Goal: Communication & Community: Answer question/provide support

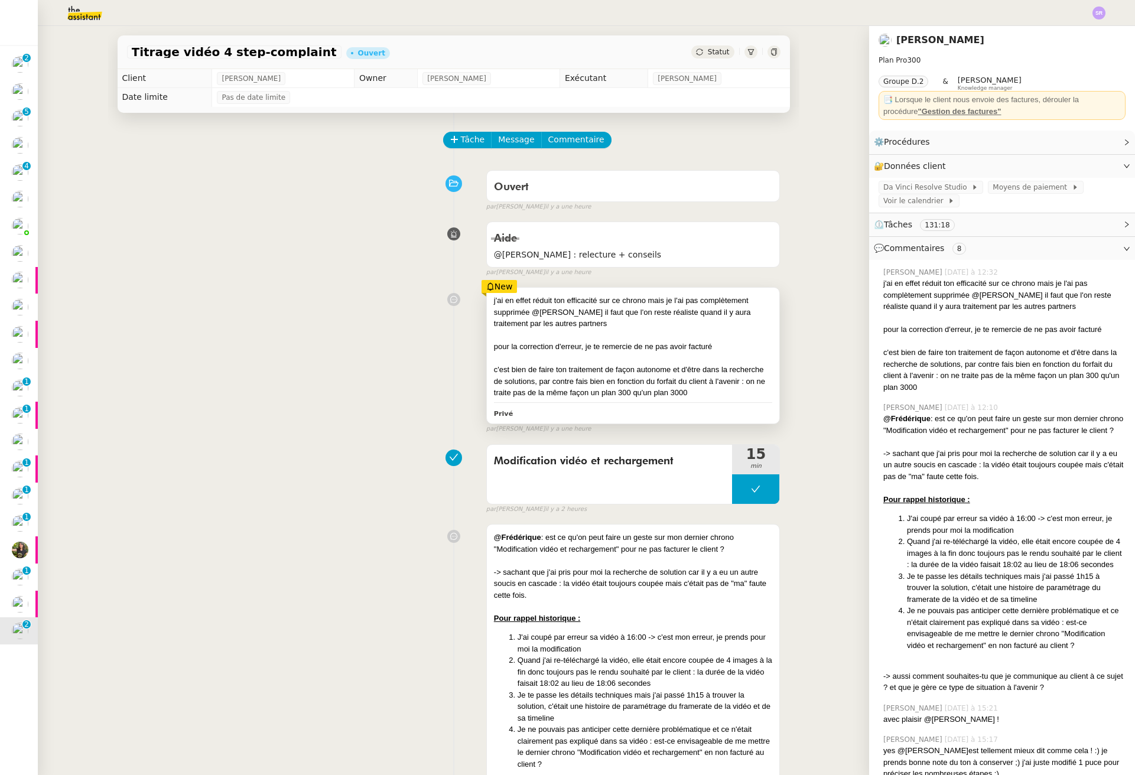
scroll to position [830, 0]
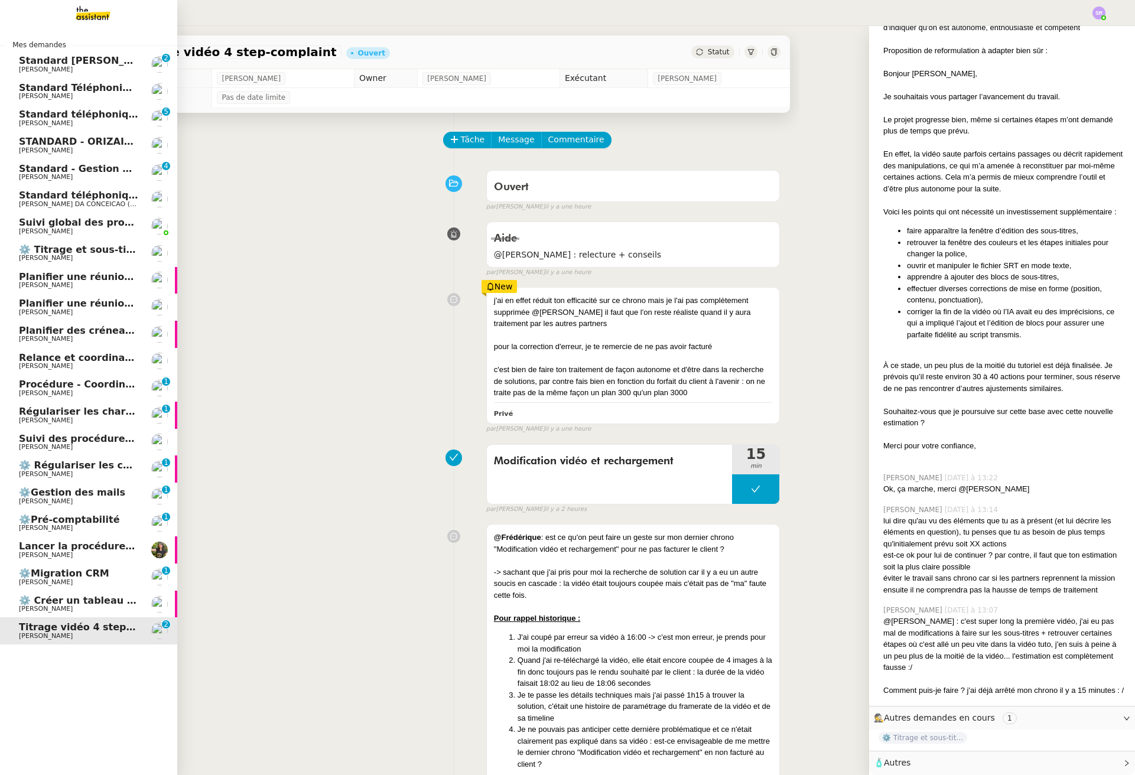
drag, startPoint x: 82, startPoint y: 389, endPoint x: 97, endPoint y: 385, distance: 15.3
click at [83, 389] on span "Procédure - Coordination de rendez-vous" at bounding box center [128, 384] width 219 height 11
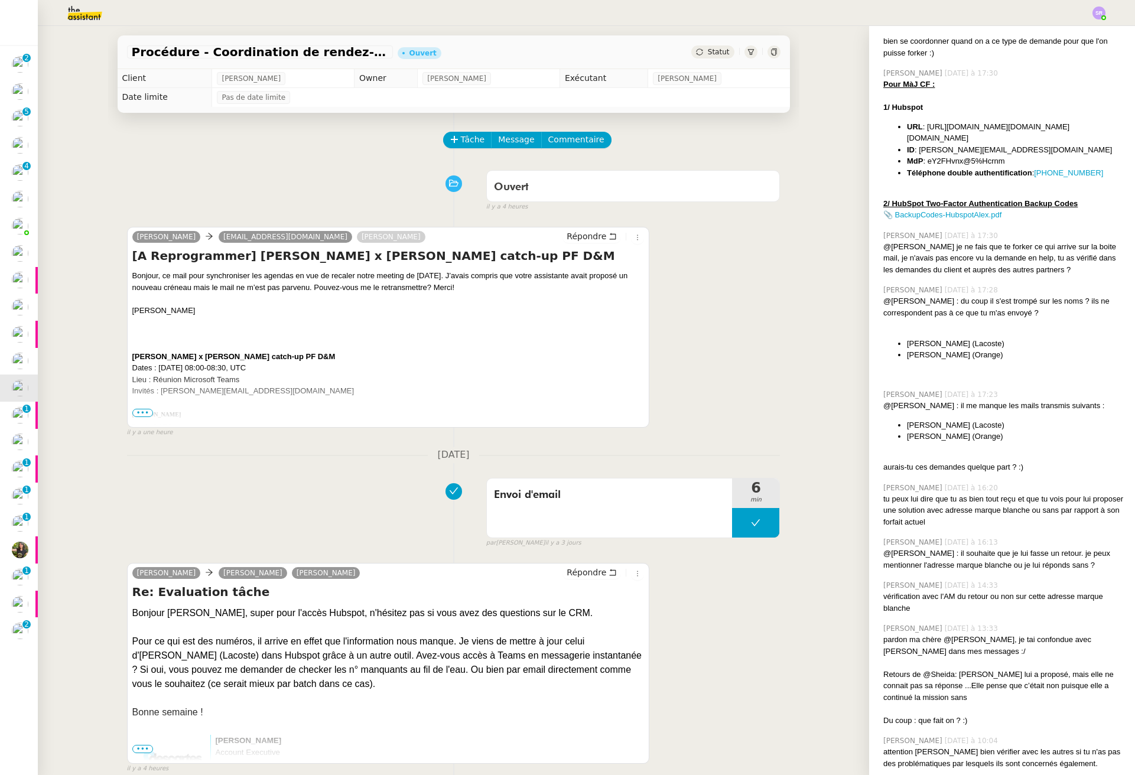
click at [246, 152] on div "Tâche Message Commentaire" at bounding box center [453, 146] width 653 height 28
click at [461, 136] on span "Tâche" at bounding box center [473, 140] width 24 height 14
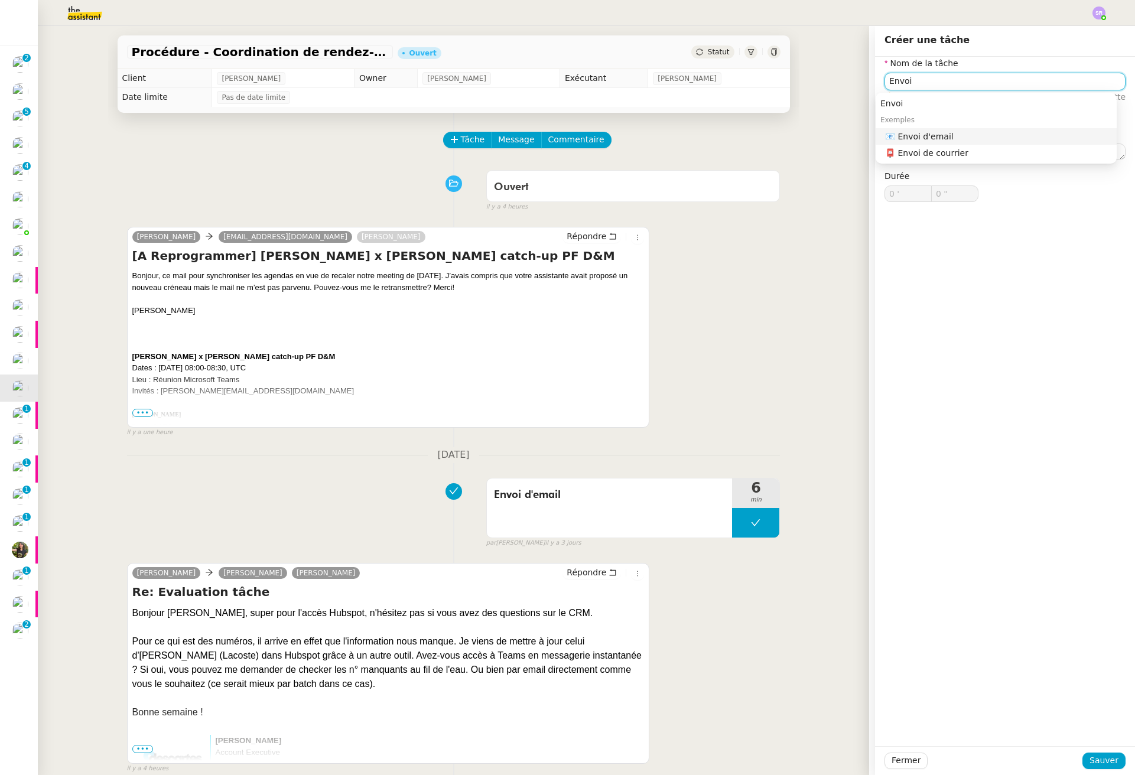
click at [945, 137] on div "📧 Envoi d'email" at bounding box center [998, 136] width 227 height 11
type input "Envoi d'email"
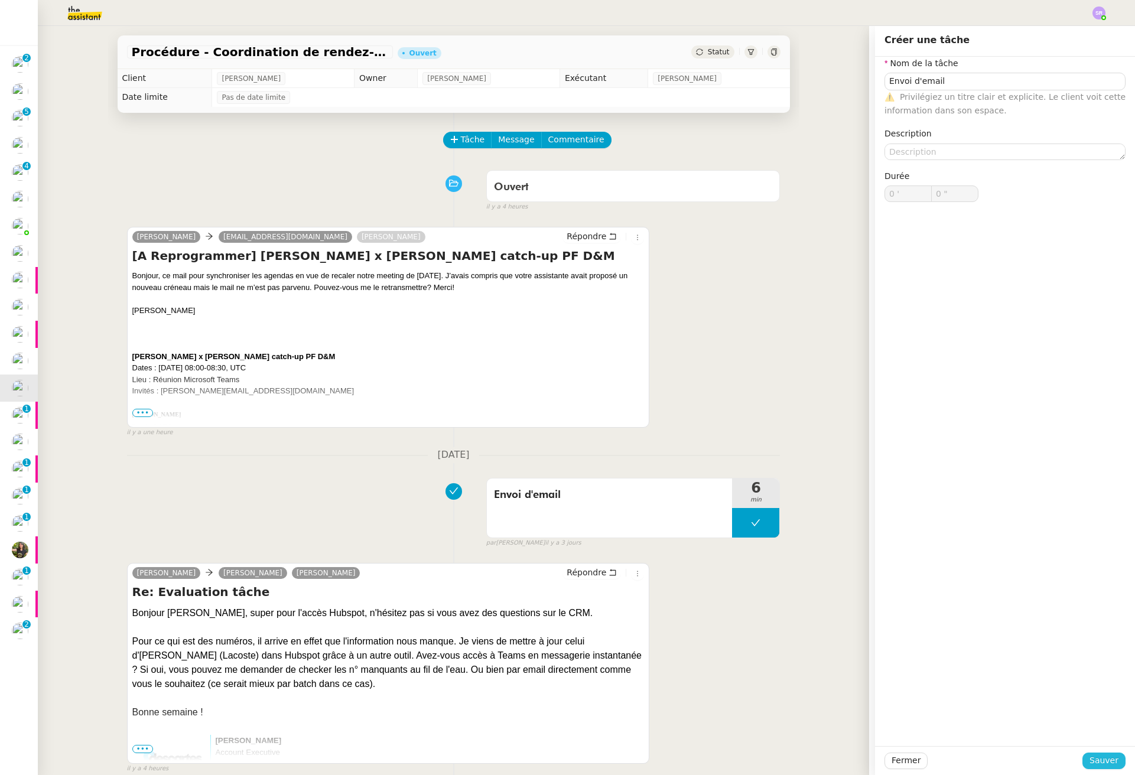
click at [1092, 757] on span "Sauver" at bounding box center [1103, 761] width 29 height 14
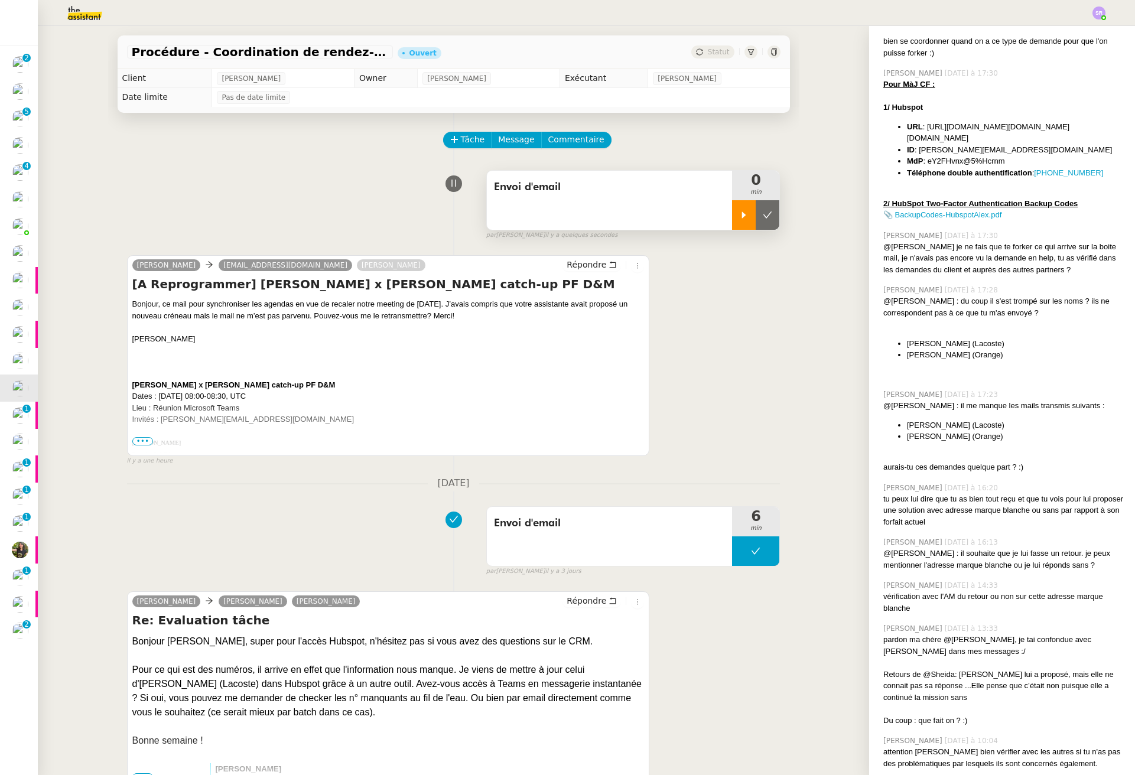
click at [739, 217] on icon at bounding box center [743, 214] width 9 height 9
click at [510, 139] on span "Message" at bounding box center [516, 140] width 36 height 14
click at [574, 166] on link "Nouvelle conversation" at bounding box center [563, 174] width 148 height 24
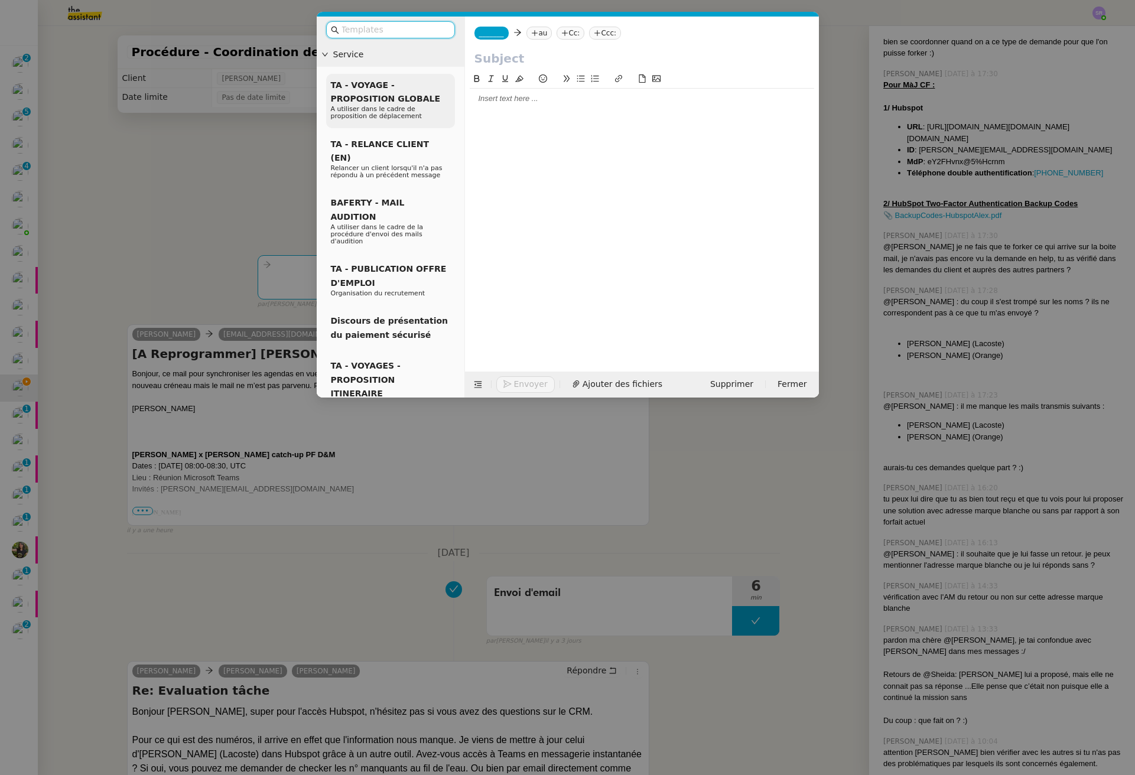
scroll to position [872, 0]
click at [490, 28] on nz-tag "_______" at bounding box center [491, 33] width 34 height 13
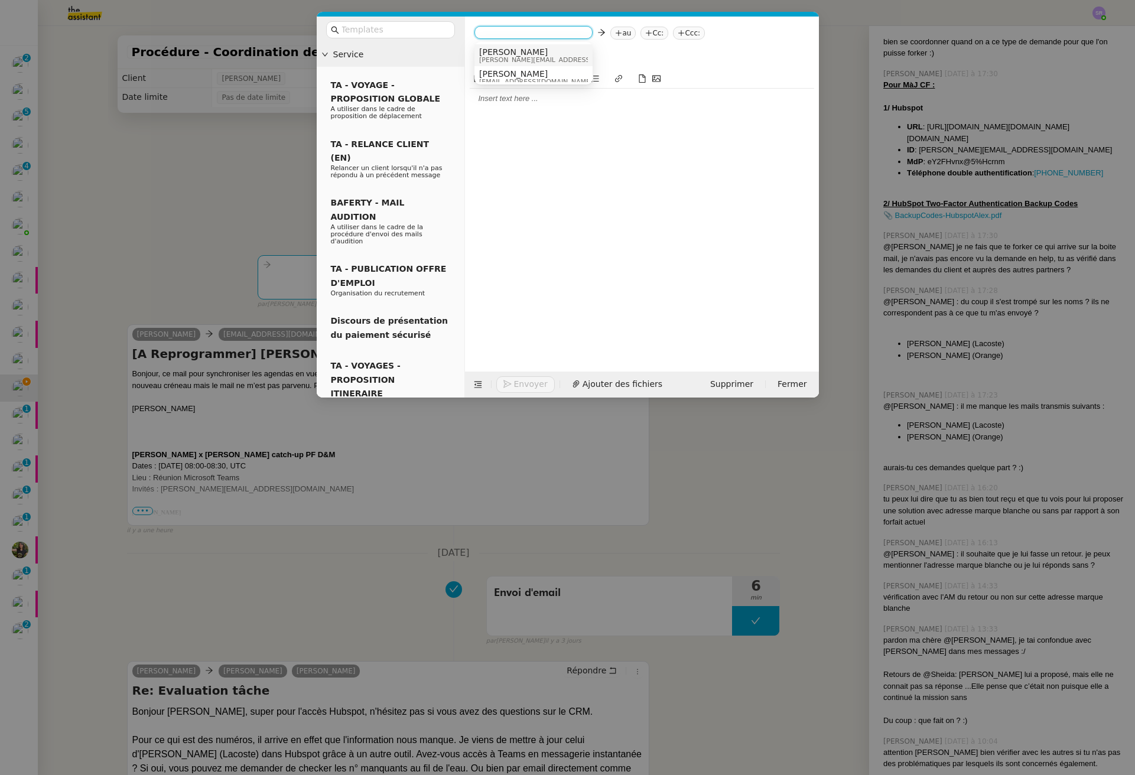
click at [573, 54] on div "[PERSON_NAME] [EMAIL_ADDRESS][DOMAIN_NAME]" at bounding box center [567, 55] width 177 height 16
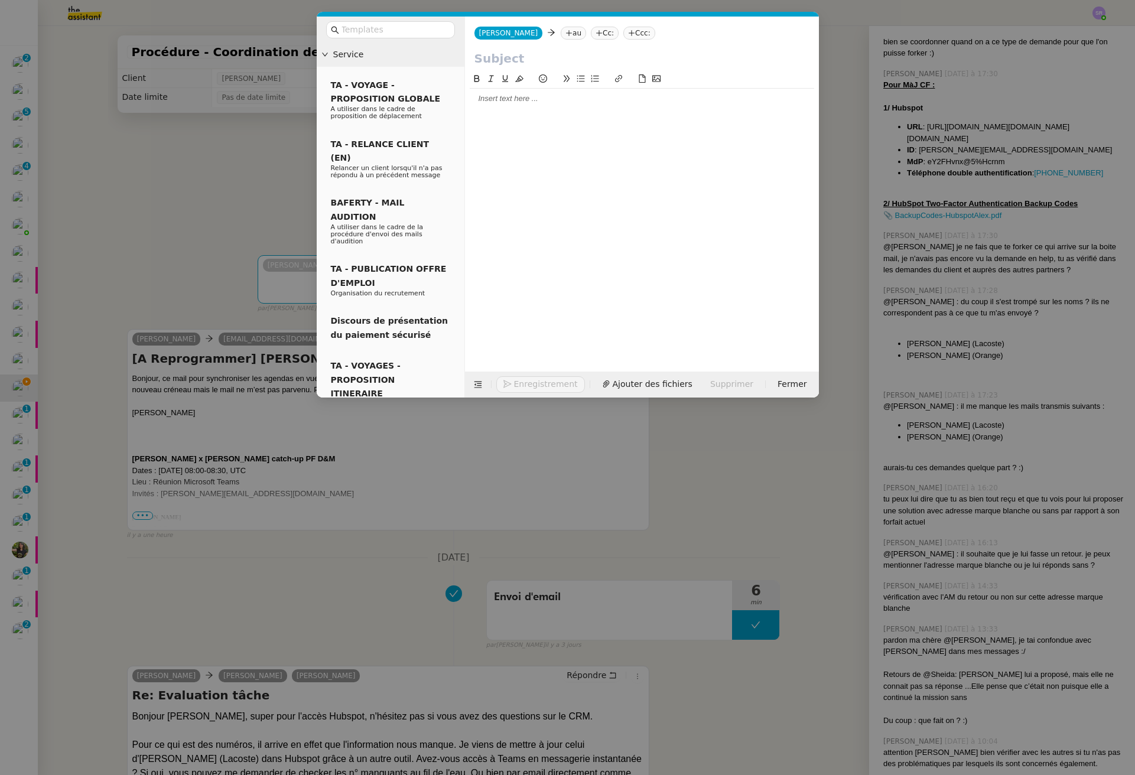
click at [561, 31] on nz-tag "au" at bounding box center [573, 33] width 25 height 13
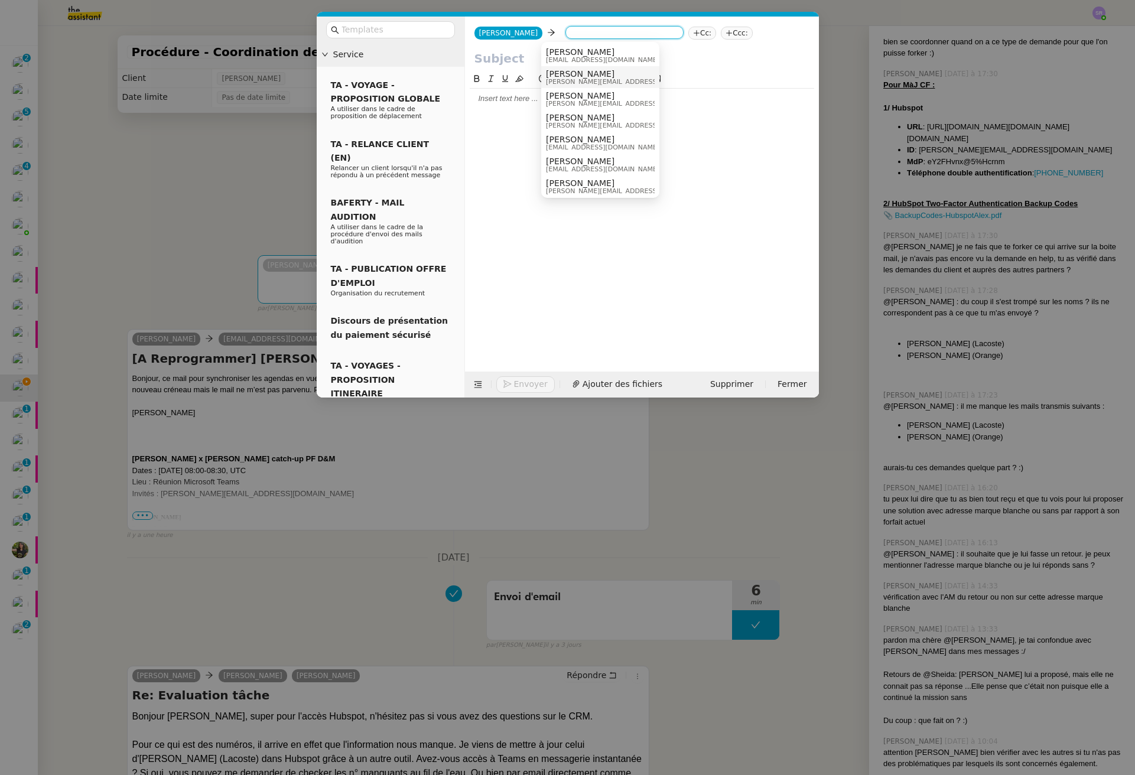
click at [649, 83] on span "[PERSON_NAME][EMAIL_ADDRESS]" at bounding box center [602, 82] width 113 height 6
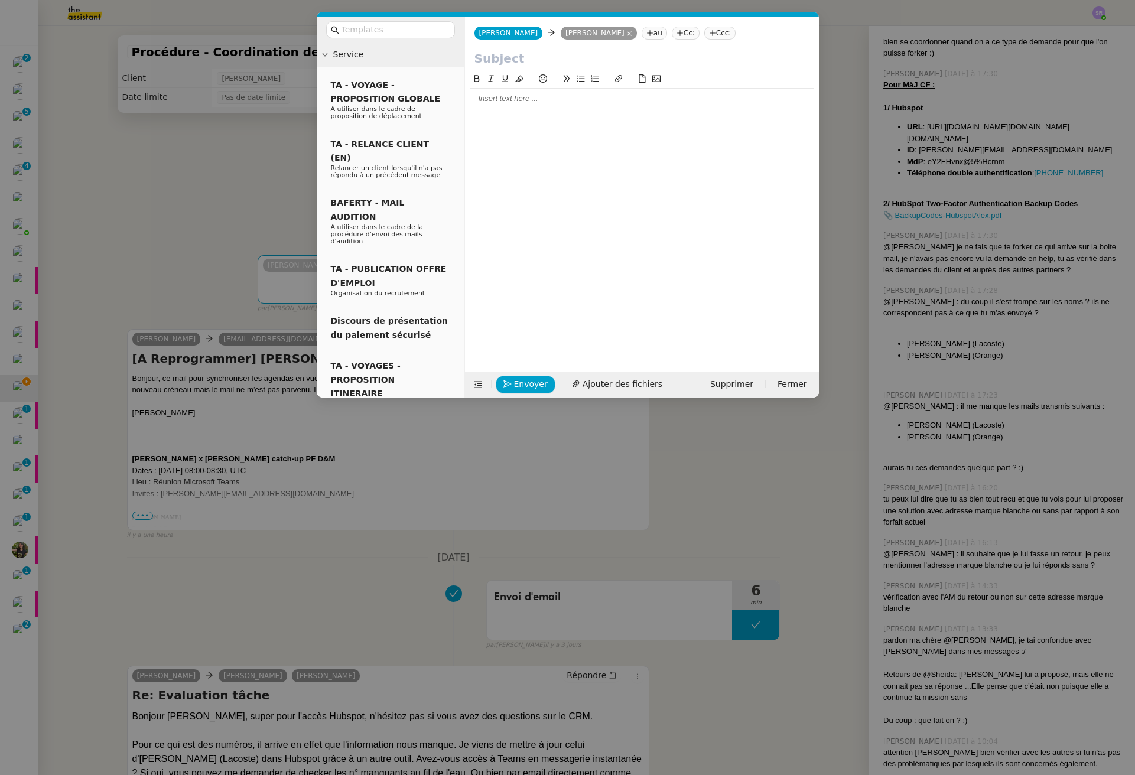
click at [159, 301] on nz-modal-container "Service TA - VOYAGE - PROPOSITION GLOBALE A utiliser dans le cadre de propositi…" at bounding box center [567, 387] width 1135 height 775
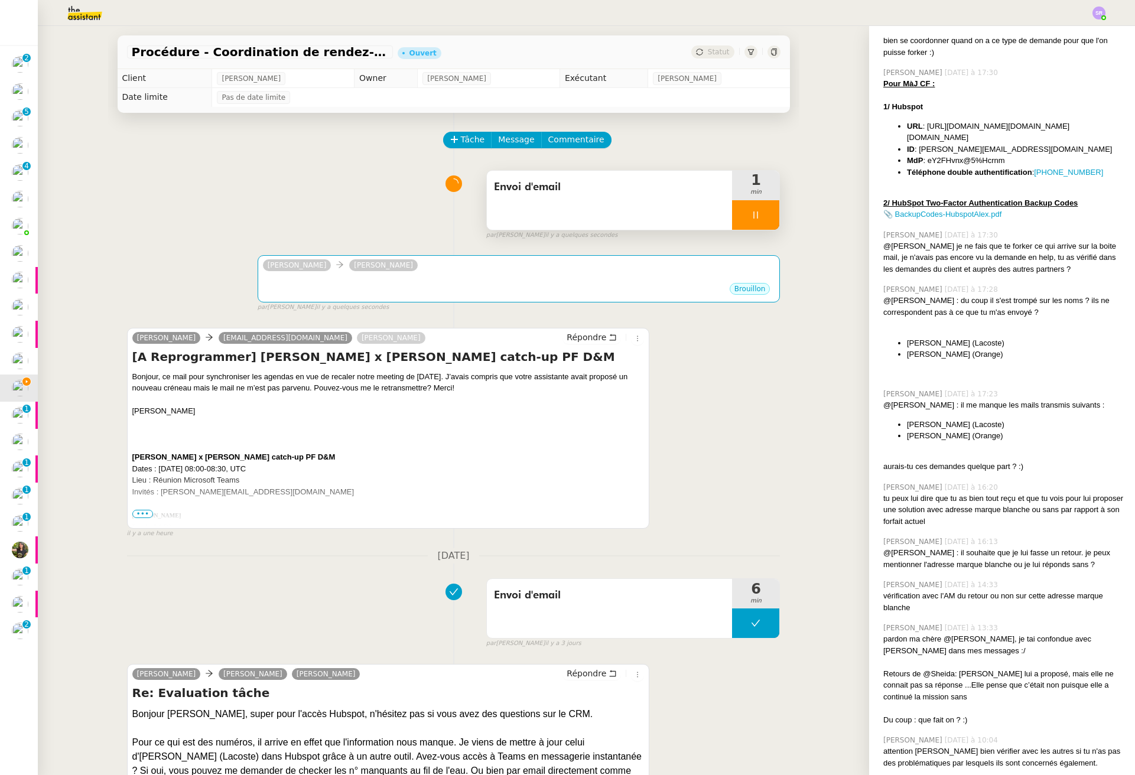
scroll to position [872, 0]
click at [438, 281] on div "[PERSON_NAME] [PERSON_NAME] N'Diaye ••• [GEOGRAPHIC_DATA]" at bounding box center [519, 278] width 523 height 47
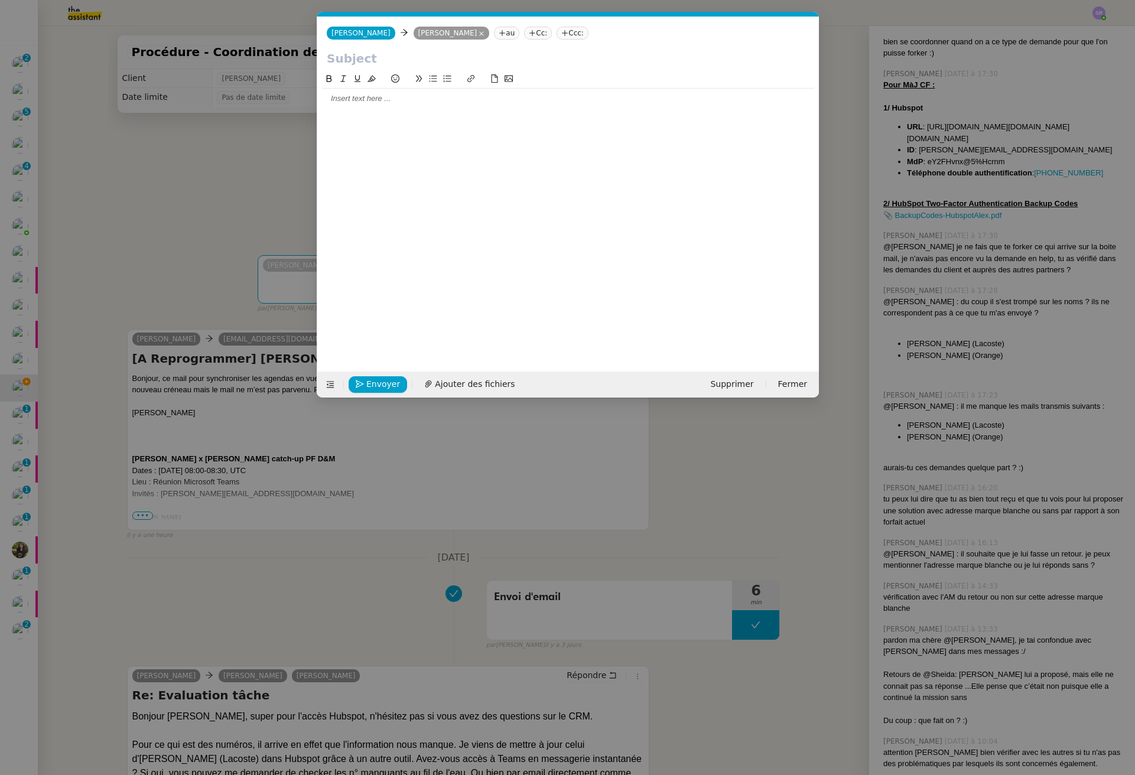
scroll to position [872, 0]
click at [189, 264] on nz-modal-container "Service TA - VOYAGE - PROPOSITION GLOBALE A utiliser dans le cadre de propositi…" at bounding box center [567, 387] width 1135 height 775
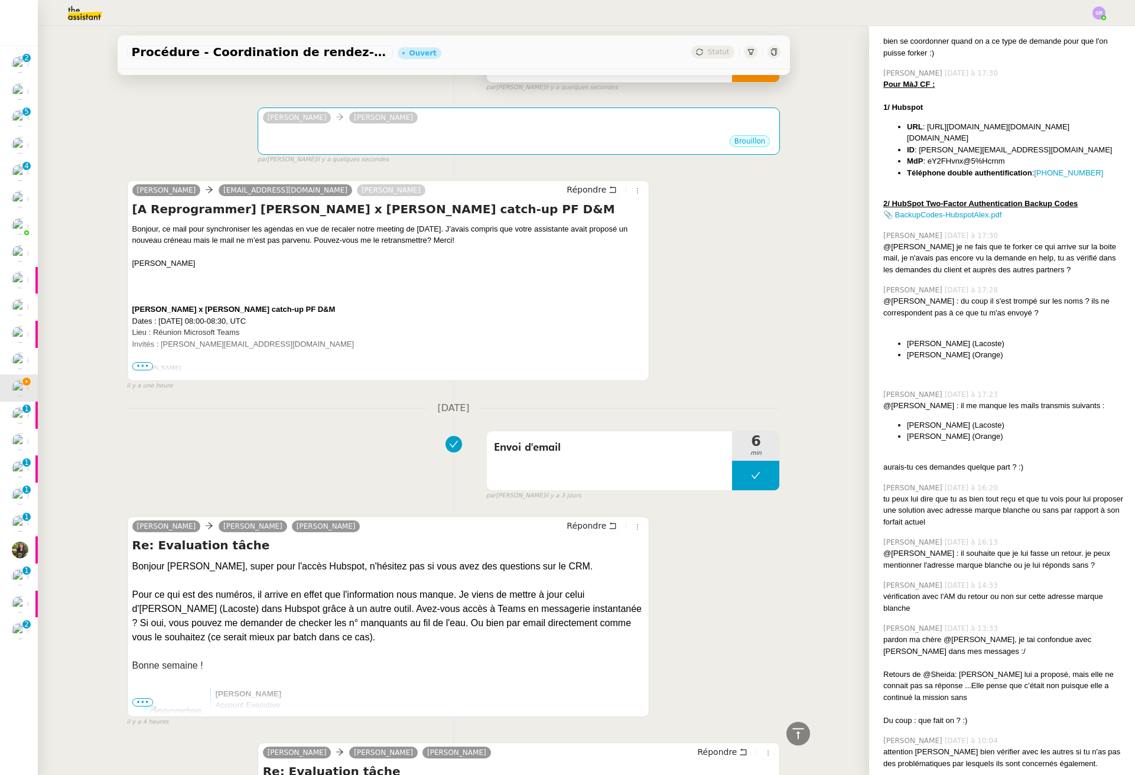
scroll to position [0, 0]
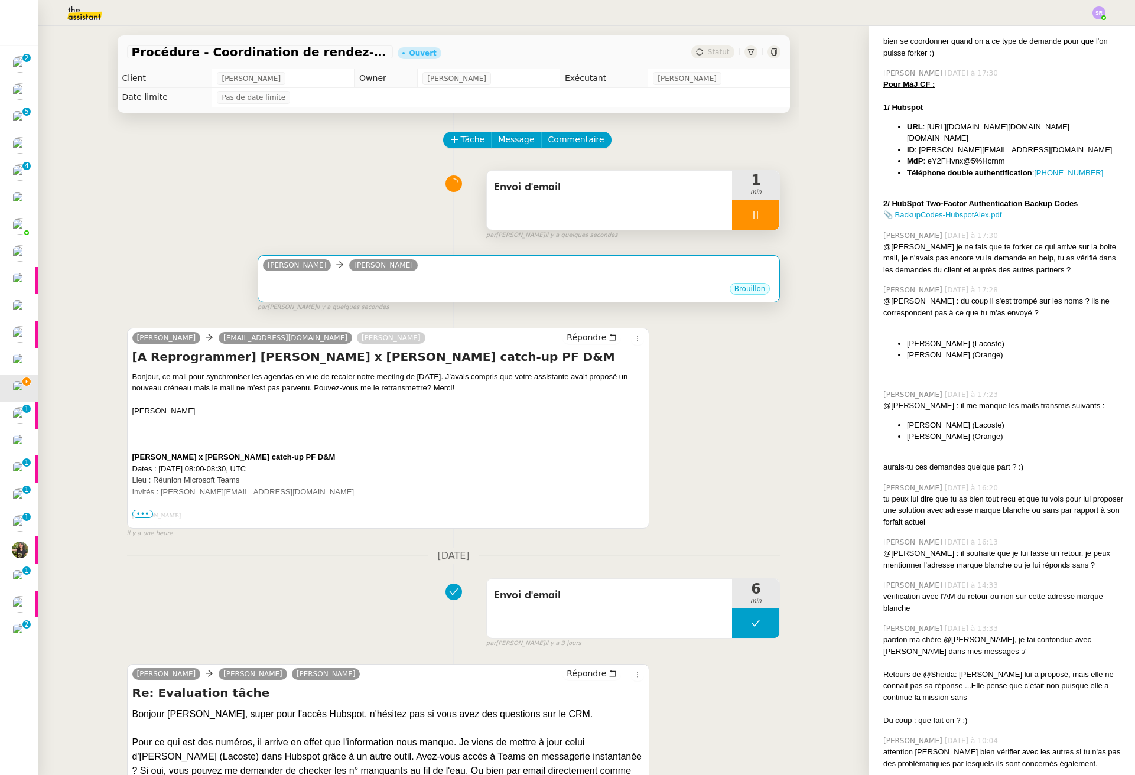
click at [351, 297] on div "Brouillon" at bounding box center [519, 291] width 512 height 18
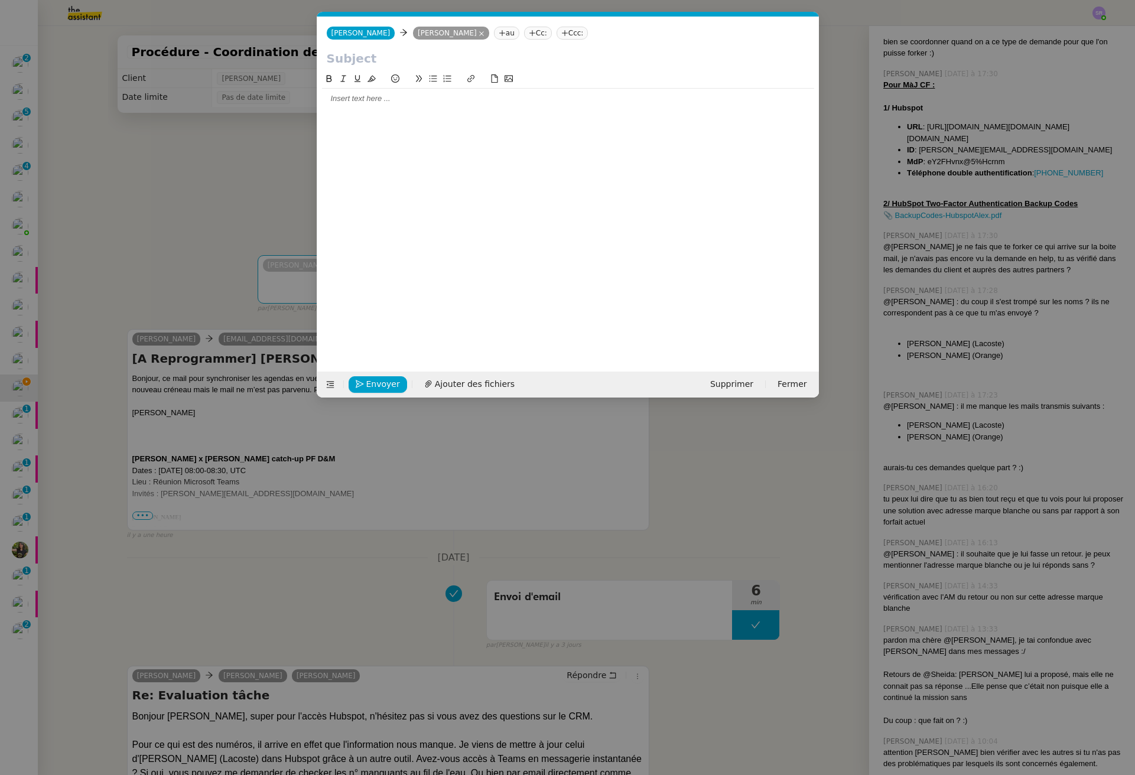
scroll to position [872, 0]
click at [430, 58] on input "text" at bounding box center [568, 59] width 483 height 18
click at [933, 211] on nz-modal-container "Service TA - VOYAGE - PROPOSITION GLOBALE A utiliser dans le cadre de propositi…" at bounding box center [567, 387] width 1135 height 775
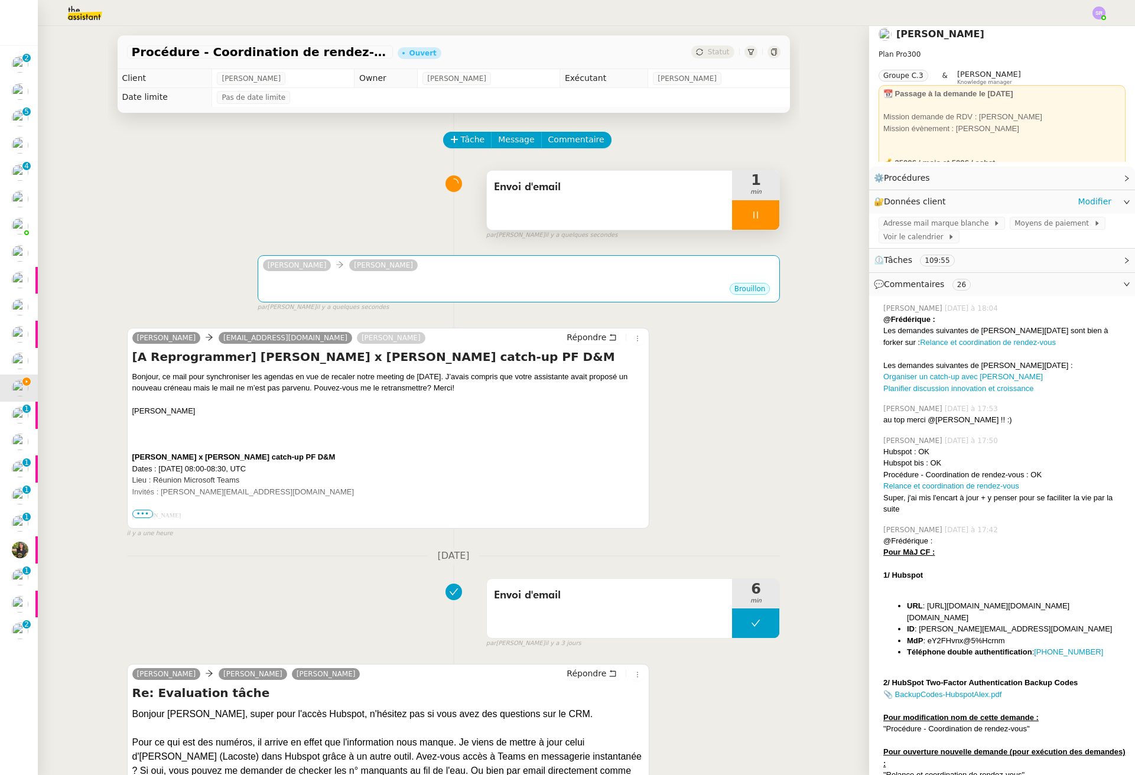
scroll to position [0, 0]
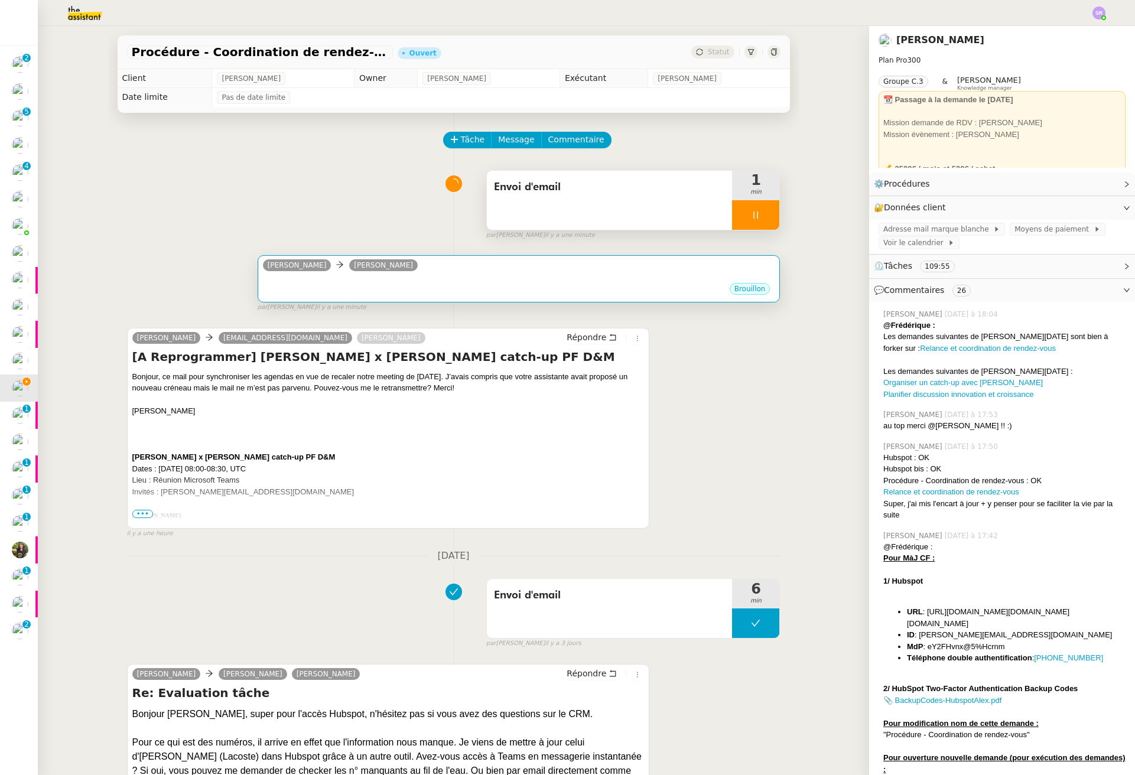
click at [372, 291] on div "Brouillon" at bounding box center [519, 291] width 512 height 18
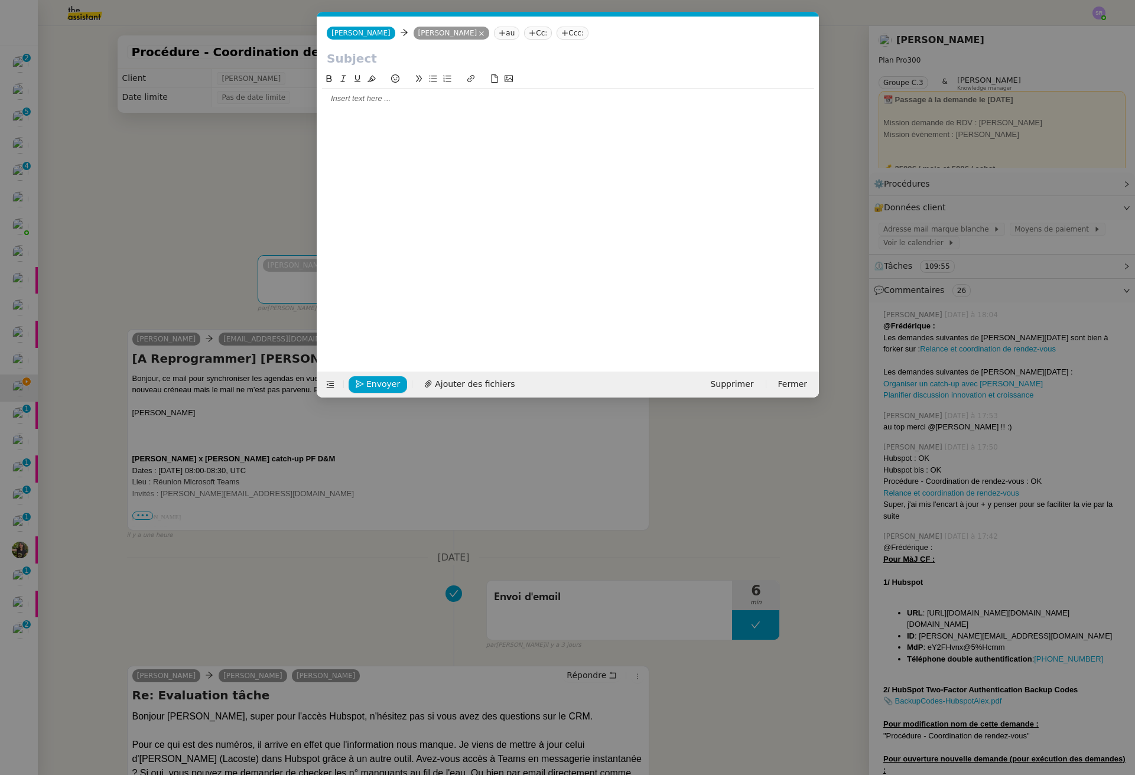
scroll to position [0, 25]
click at [445, 60] on input "text" at bounding box center [568, 59] width 483 height 18
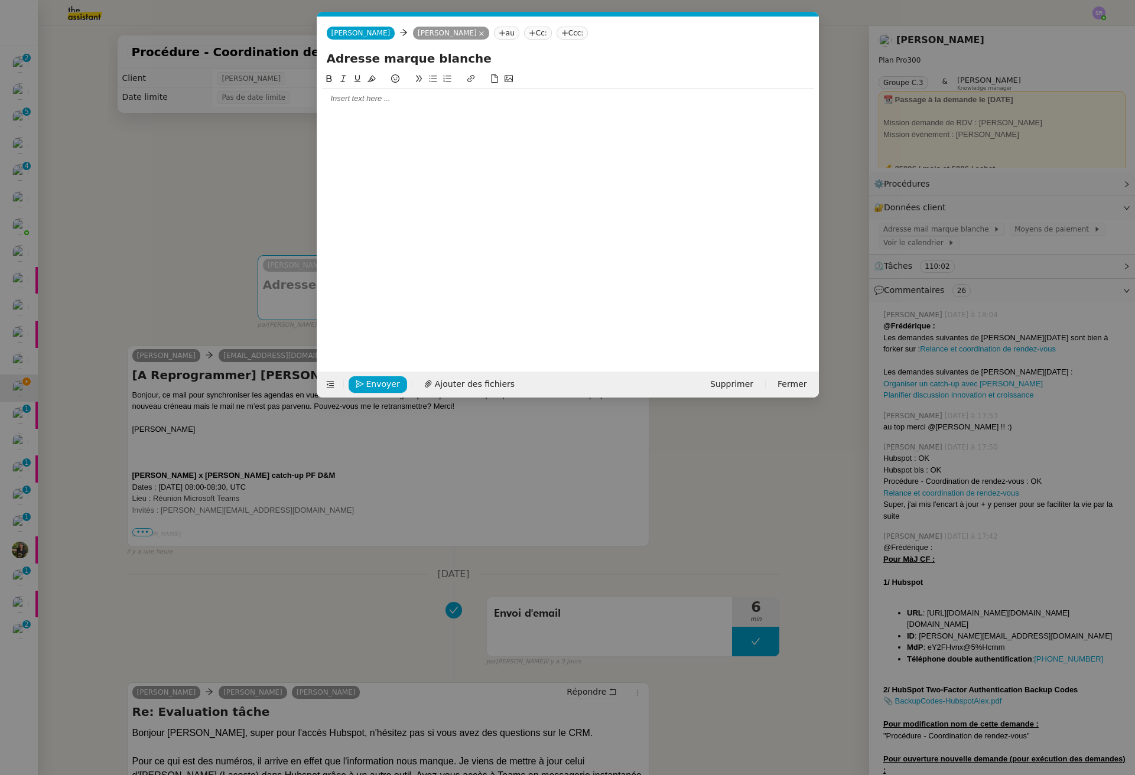
drag, startPoint x: 328, startPoint y: 55, endPoint x: 420, endPoint y: 63, distance: 92.5
click at [328, 55] on input "Adresse marque blanche" at bounding box center [568, 59] width 483 height 18
type input "Accès adresse marque blanche"
click at [472, 117] on div at bounding box center [568, 212] width 492 height 281
drag, startPoint x: 484, startPoint y: 106, endPoint x: 507, endPoint y: 98, distance: 23.9
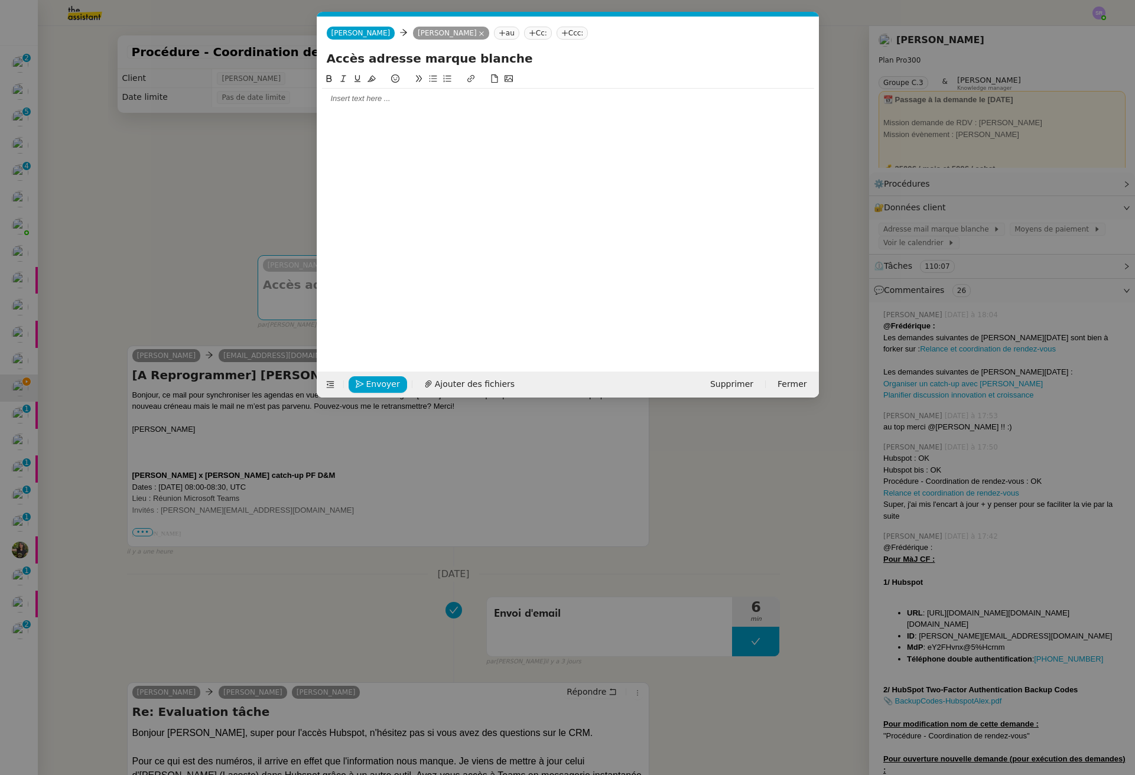
click at [486, 105] on div at bounding box center [568, 99] width 492 height 20
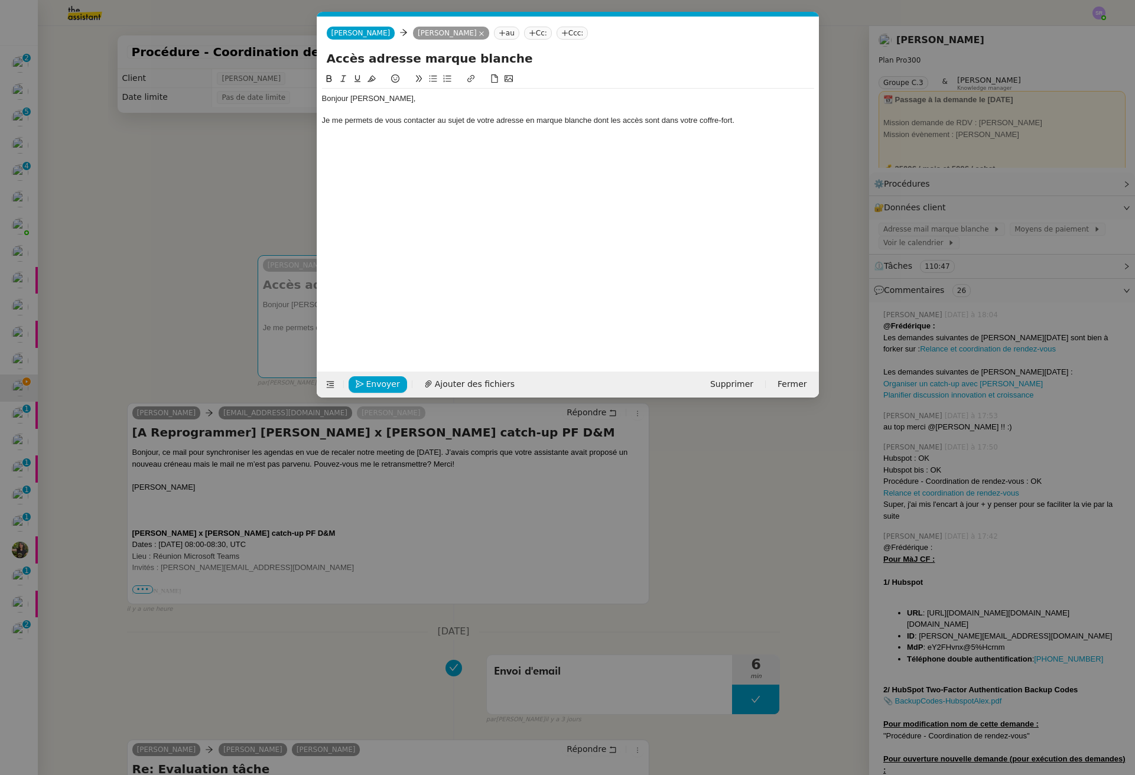
click at [354, 130] on div at bounding box center [568, 131] width 492 height 11
click at [359, 142] on div at bounding box center [568, 142] width 492 height 11
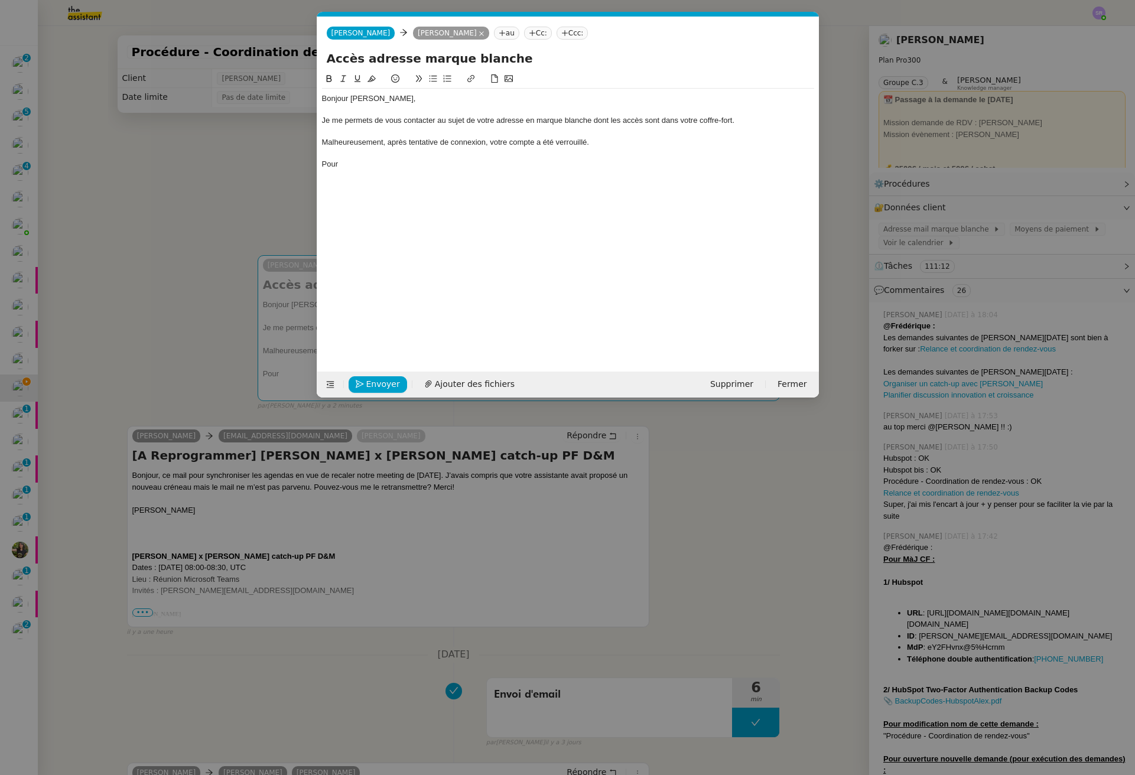
click at [503, 141] on div "Malheureusement, après tentative de connexion, votre compte a été verrouillé." at bounding box center [568, 142] width 492 height 11
click at [377, 169] on div "Pour" at bounding box center [568, 164] width 492 height 11
click at [374, 167] on div "Pourriez-vous nous" at bounding box center [568, 164] width 492 height 11
click at [399, 165] on div "Pourriez-vous nous" at bounding box center [568, 164] width 492 height 11
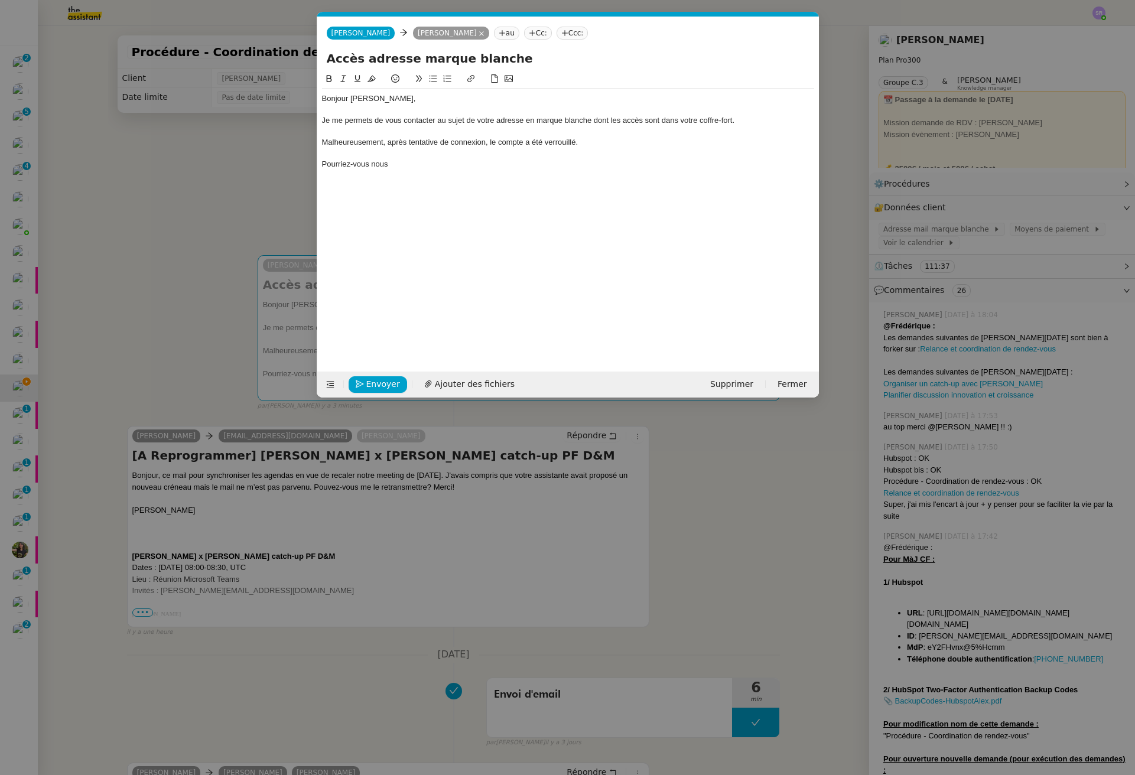
click at [400, 166] on div "Pourriez-vous nous" at bounding box center [568, 164] width 492 height 11
click at [378, 168] on div "Pourriez-vous nous" at bounding box center [568, 164] width 492 height 11
click at [525, 143] on div "Malheureusement, après tentative de connexion, le compte a été verrouillé." at bounding box center [568, 142] width 492 height 11
click at [474, 164] on div "Pourriez-vous mettre à jour vos identifiant" at bounding box center [568, 164] width 492 height 11
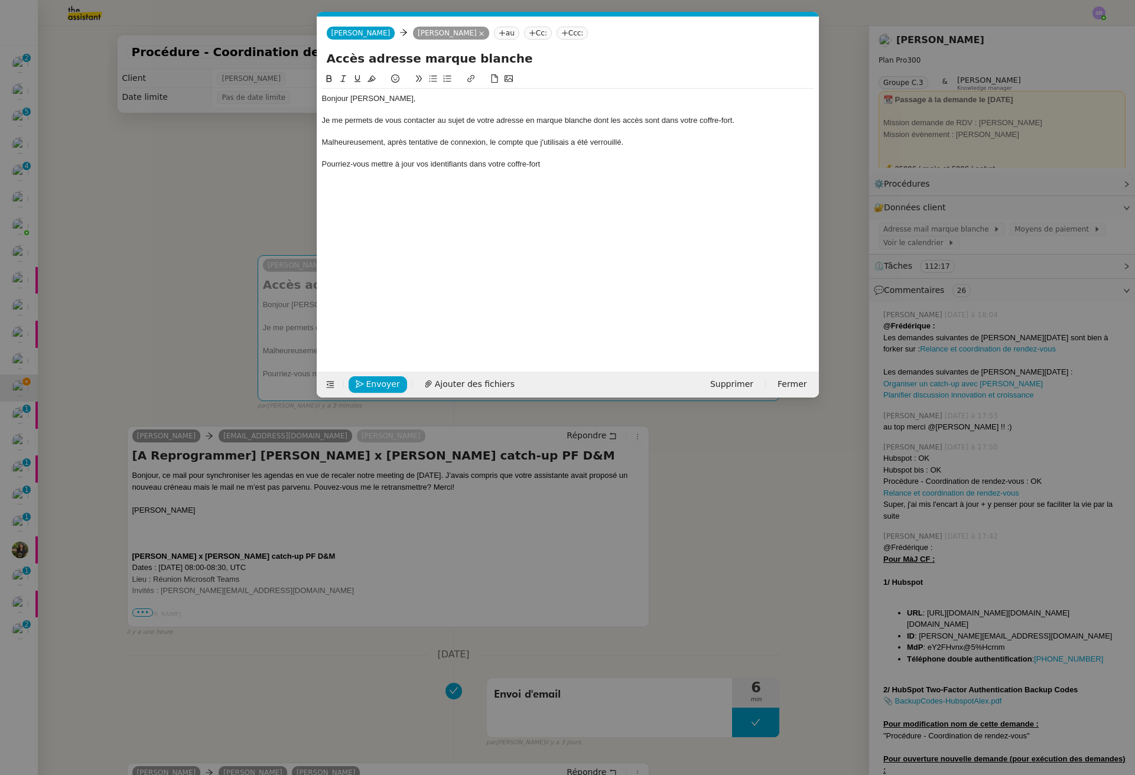
click at [378, 163] on div "Pourriez-vous mettre à jour vos identifiants dans votre coffre-fort" at bounding box center [568, 164] width 492 height 11
click at [602, 164] on div "Pourriez-vous mettre à jour vos identifiants dans votre coffre-fort" at bounding box center [568, 164] width 492 height 11
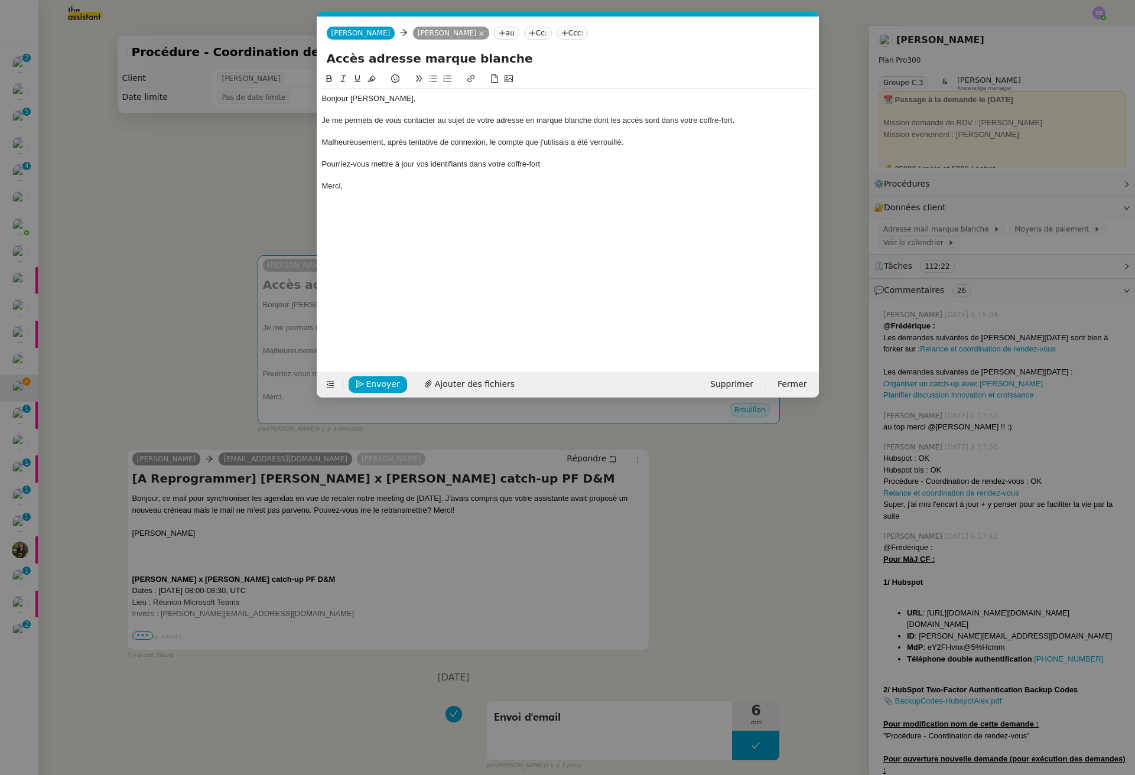
click at [512, 161] on div "Pourriez-vous mettre à jour vos identifiants dans votre coffre-fort" at bounding box center [568, 164] width 492 height 11
click at [560, 159] on div "Pourriez-vous mettre à jour vos identifiants dans votre coffre-fort" at bounding box center [568, 164] width 492 height 11
click at [564, 169] on div "Pourriez-vous mettre à jour vos identifiants dans votre coffre-fort" at bounding box center [568, 164] width 492 height 11
click at [432, 178] on div at bounding box center [568, 175] width 492 height 11
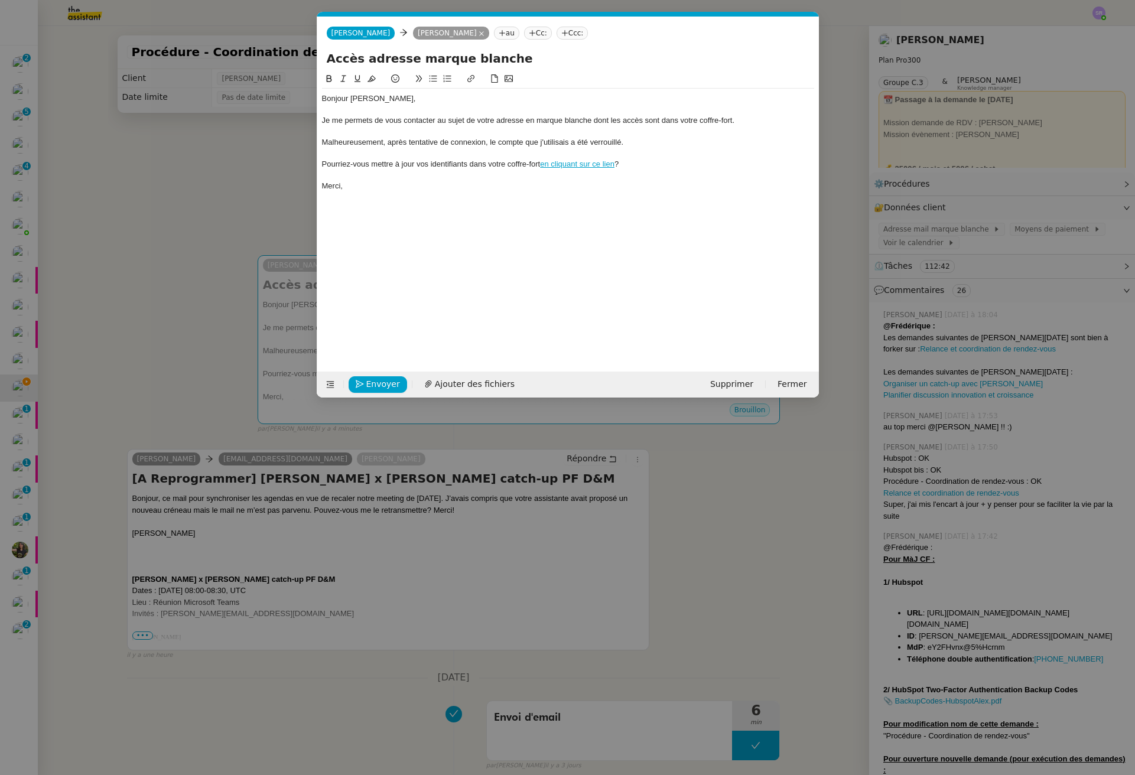
click at [367, 162] on div "Pourriez-vous mettre à jour vos identifiants dans votre coffre-fort en cliquant…" at bounding box center [568, 164] width 492 height 11
click at [433, 79] on icon at bounding box center [433, 78] width 8 height 8
click at [444, 128] on div at bounding box center [568, 131] width 492 height 11
drag, startPoint x: 378, startPoint y: 155, endPoint x: 428, endPoint y: 145, distance: 51.1
click at [377, 155] on div at bounding box center [568, 153] width 492 height 11
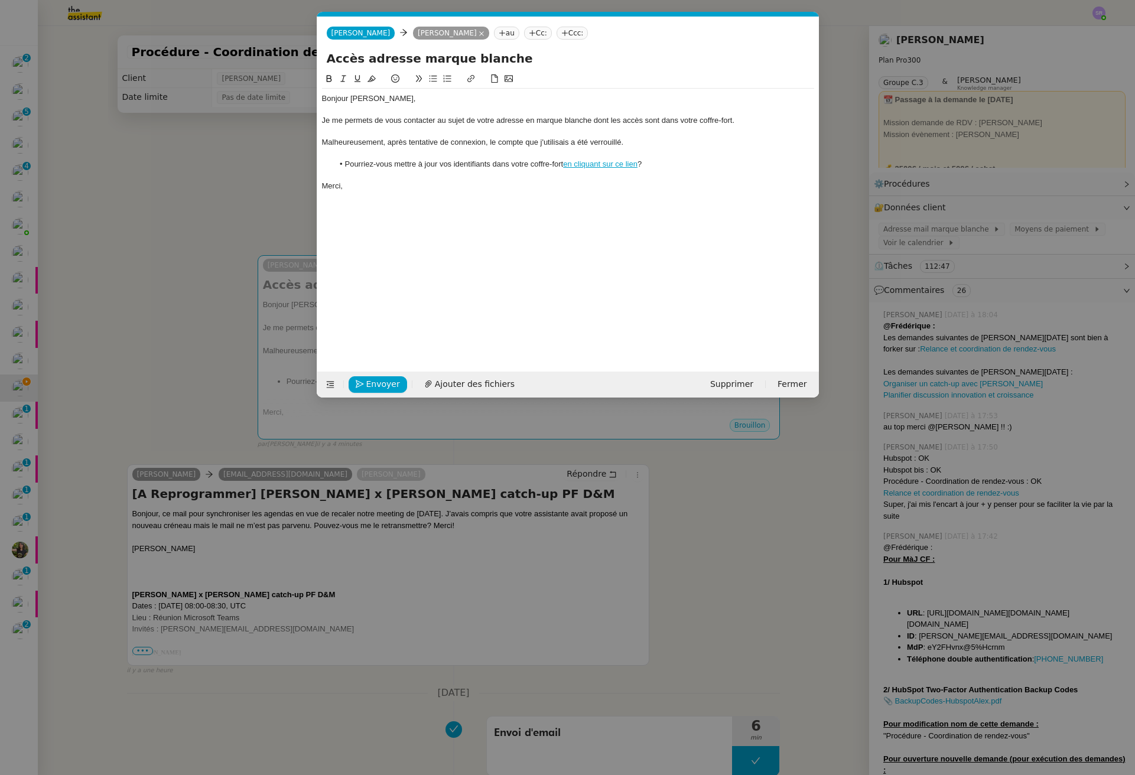
click at [553, 143] on div "Malheureusement, après tentative de connexion, le compte que j'utilisais a été …" at bounding box center [568, 142] width 492 height 11
drag, startPoint x: 643, startPoint y: 144, endPoint x: 662, endPoint y: 145, distance: 18.3
click at [644, 144] on div "Malheureusement, après tentative de connexion, le compte que j'utilisais a été …" at bounding box center [568, 142] width 492 height 11
click at [622, 146] on div "Malheureusement, après tentative de connexion, le compte que j'utilisais a été …" at bounding box center [568, 142] width 492 height 11
click at [454, 384] on span "Ajouter des fichiers" at bounding box center [475, 384] width 80 height 14
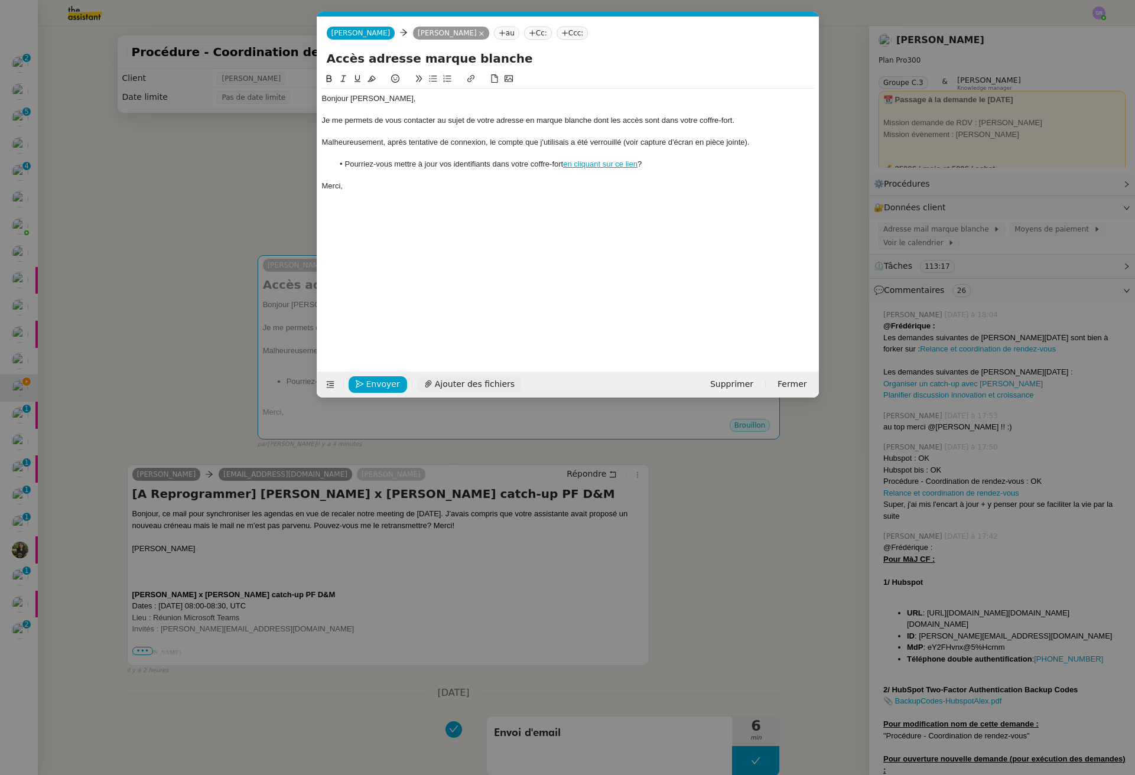
click at [402, 384] on div "Envoyer Ajouter des fichiers" at bounding box center [422, 384] width 200 height 17
click at [195, 146] on nz-modal-container "Service TA - VOYAGE - PROPOSITION GLOBALE A utiliser dans le cadre de propositi…" at bounding box center [567, 387] width 1135 height 775
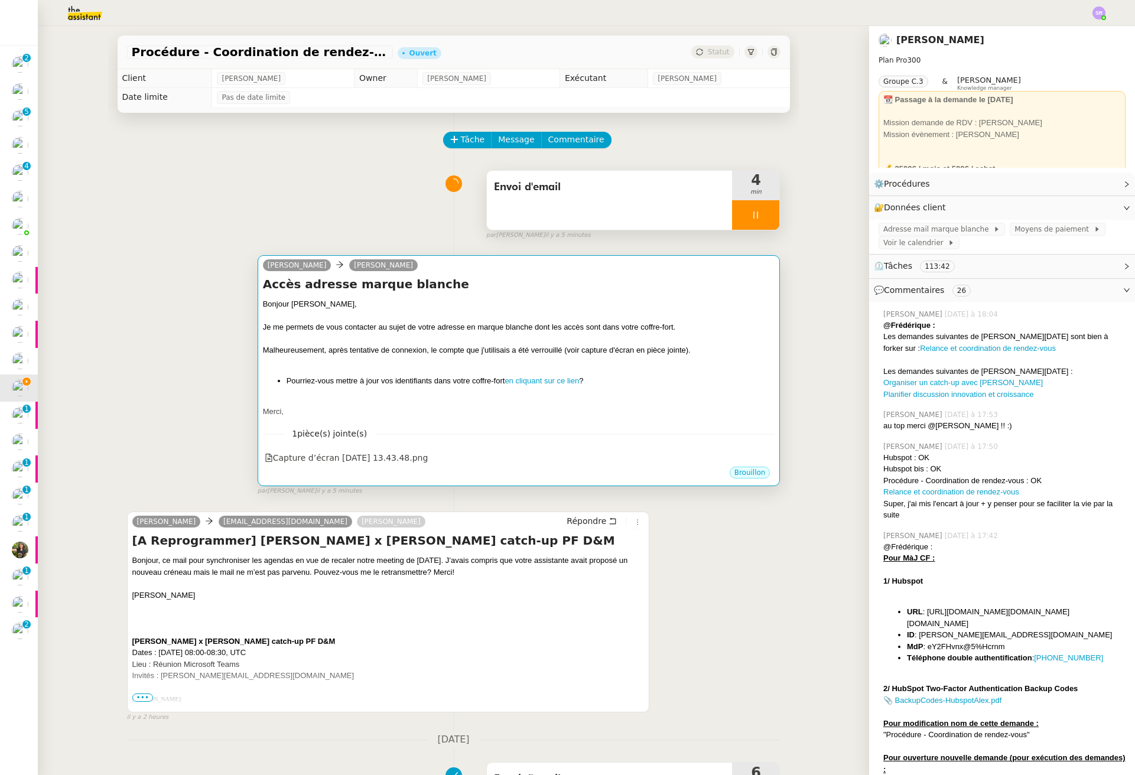
click at [536, 358] on div at bounding box center [519, 362] width 512 height 12
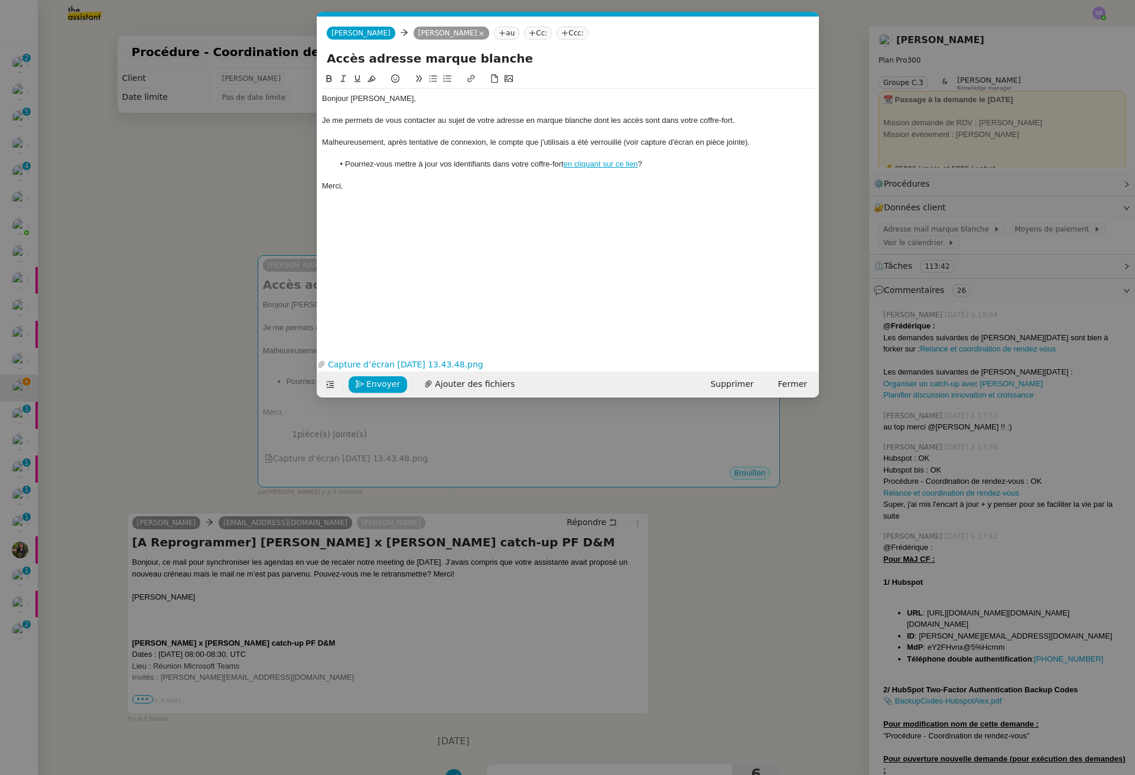
scroll to position [0, 25]
click at [475, 120] on div "Je me permets de vous contacter au sujet de votre adresse en marque blanche don…" at bounding box center [568, 120] width 492 height 11
click at [481, 120] on div "Je me permets de vous contacter au sujet de votre adresse en marque blanche don…" at bounding box center [568, 120] width 492 height 11
click at [590, 123] on div "Je me permets de vous contacter au sujet de l'adresse en marque blanche dont le…" at bounding box center [568, 120] width 492 height 11
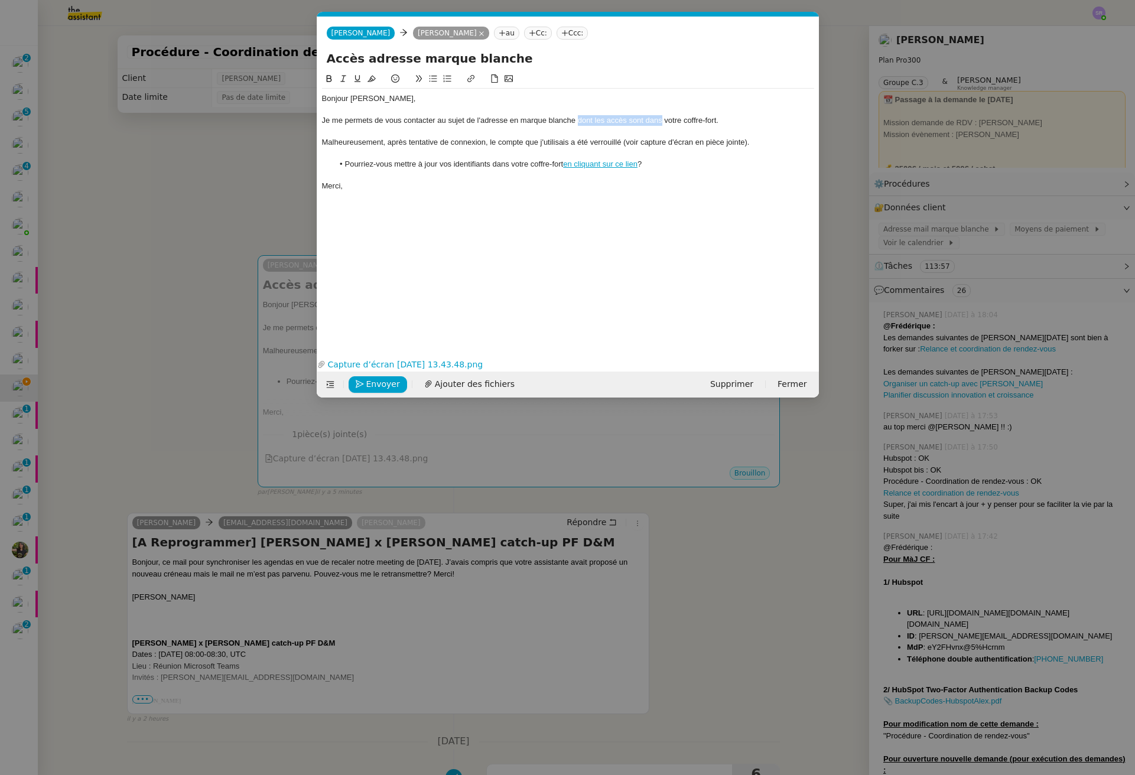
drag, startPoint x: 578, startPoint y: 120, endPoint x: 662, endPoint y: 122, distance: 84.5
click at [662, 122] on div "Je me permets de vous contacter au sujet de l'adresse en marque blanche dont le…" at bounding box center [568, 120] width 492 height 11
click at [576, 119] on div "Je me permets de vous contacter au sujet de l'adresse en marque blanche de votr…" at bounding box center [568, 120] width 492 height 11
click at [654, 124] on div "Je me permets de vous contacter au sujet de l'adresse en marque blanche de votr…" at bounding box center [568, 120] width 492 height 11
click at [283, 138] on nz-modal-container "Service TA - VOYAGE - PROPOSITION GLOBALE A utiliser dans le cadre de propositi…" at bounding box center [567, 387] width 1135 height 775
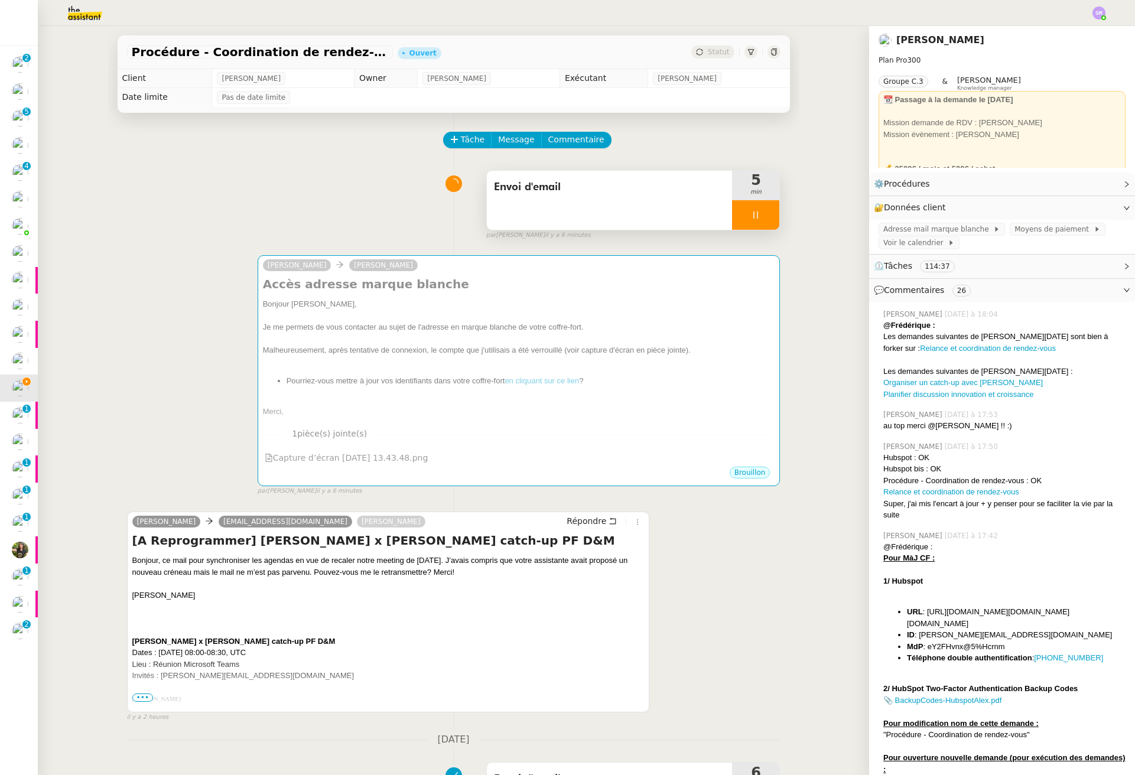
click at [738, 209] on div at bounding box center [755, 215] width 47 height 30
click at [763, 216] on button at bounding box center [767, 215] width 24 height 30
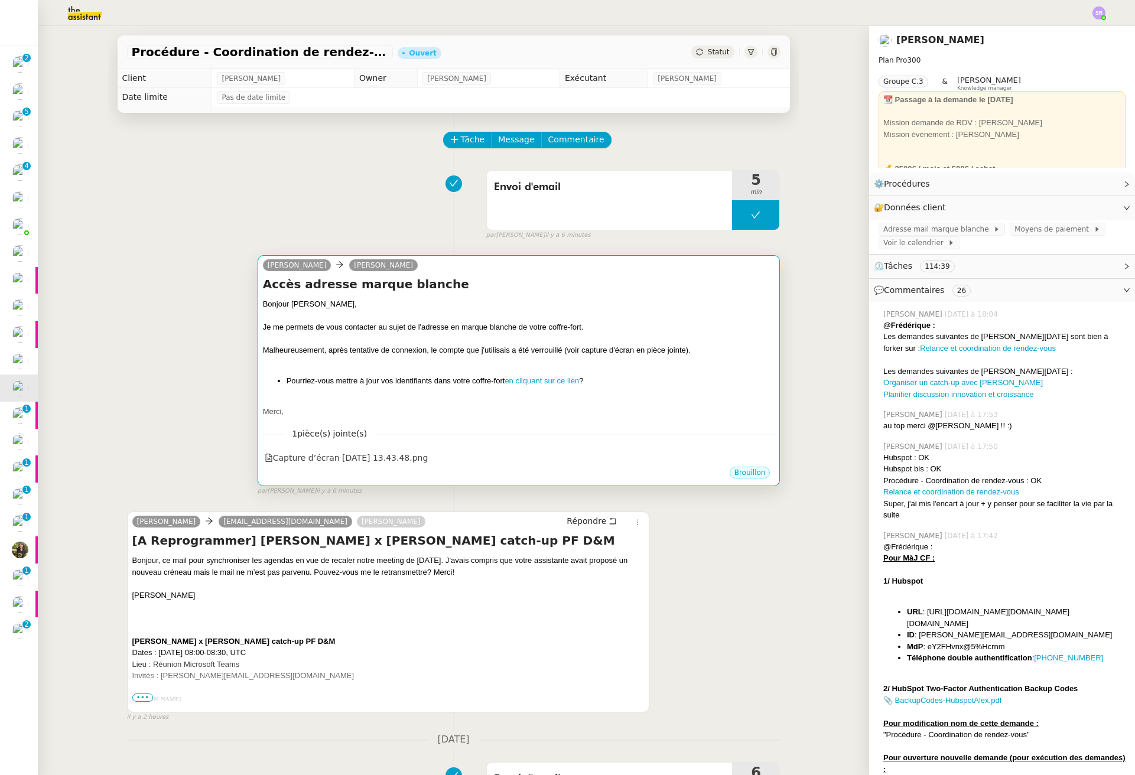
click at [588, 356] on div "Malheureusement, après tentative de connexion, le compte que j'utilisais a été …" at bounding box center [519, 350] width 512 height 12
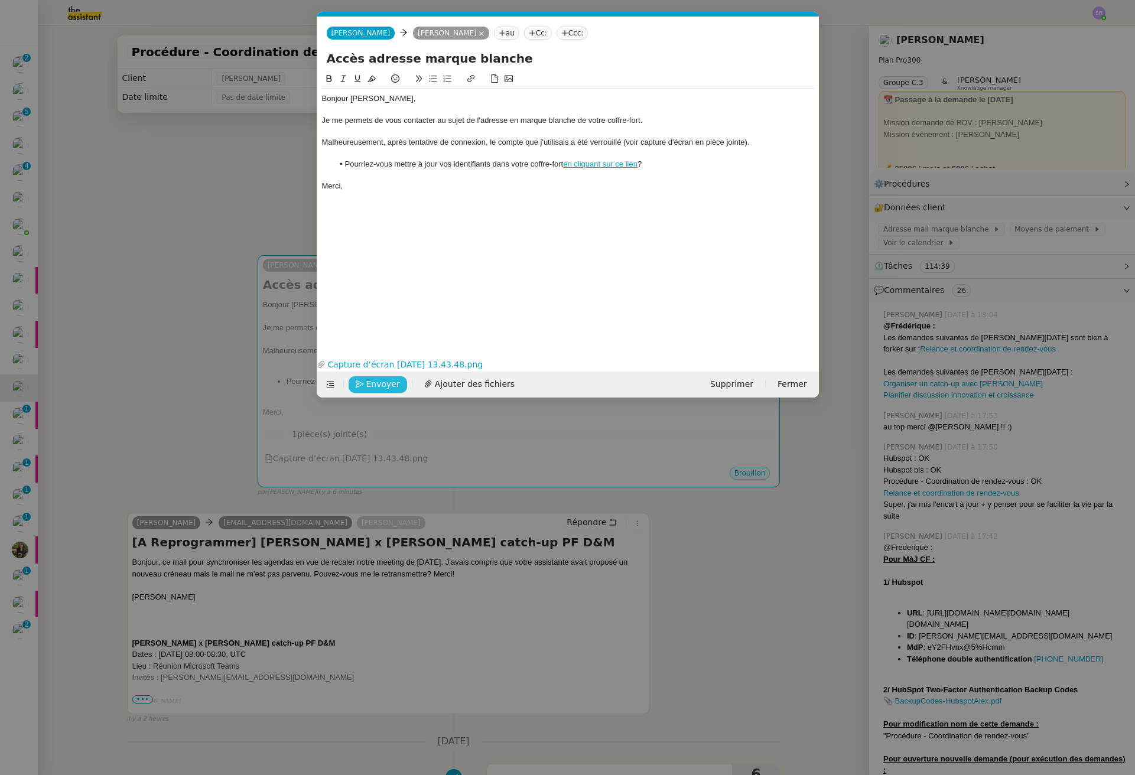
click at [380, 381] on span "Envoyer" at bounding box center [383, 384] width 34 height 14
click at [387, 384] on span "Confirmer l'envoi" at bounding box center [401, 384] width 71 height 14
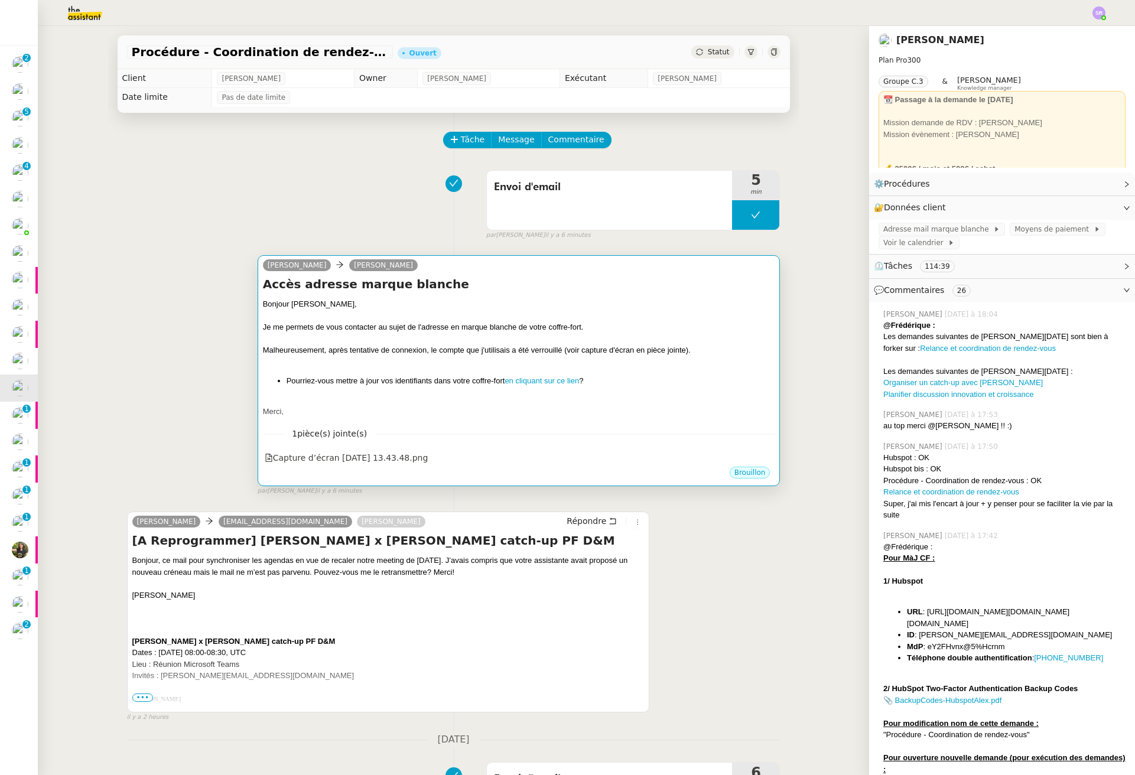
drag, startPoint x: 184, startPoint y: 295, endPoint x: 263, endPoint y: 279, distance: 80.6
click at [184, 294] on div "[PERSON_NAME] [PERSON_NAME] Accès adresse marque blanche Bonjour [PERSON_NAME],…" at bounding box center [453, 371] width 653 height 252
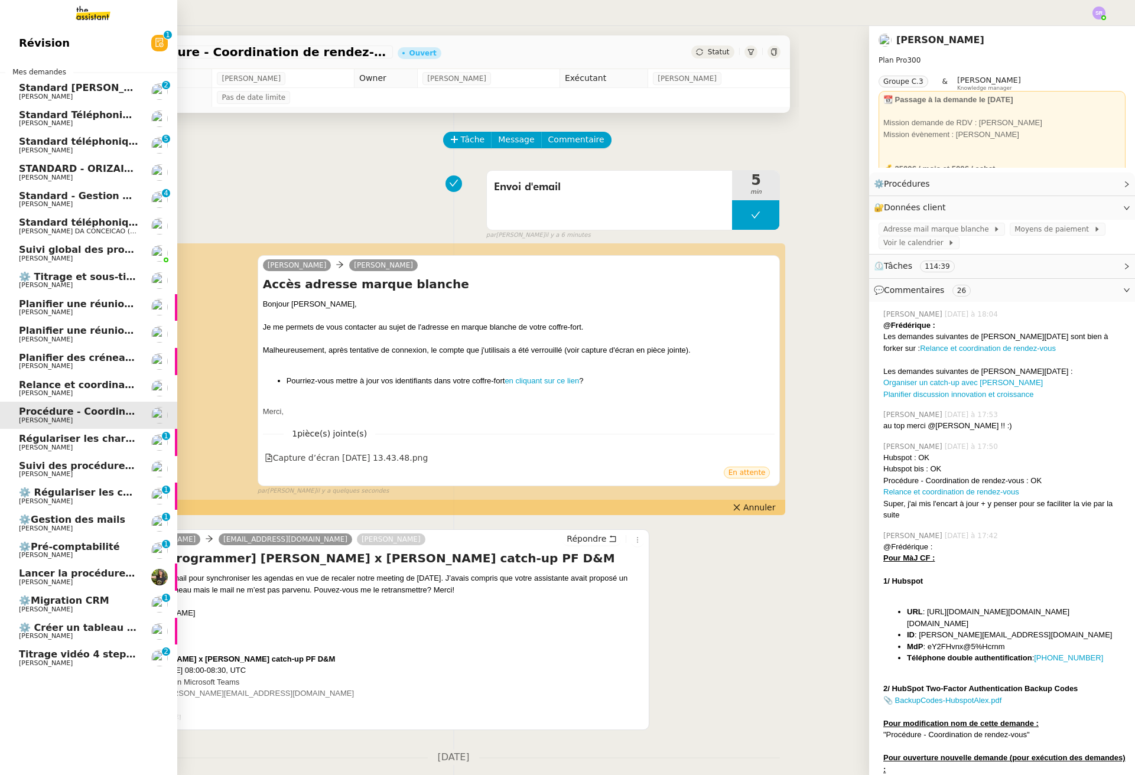
drag, startPoint x: 25, startPoint y: 660, endPoint x: 38, endPoint y: 657, distance: 13.9
click at [25, 660] on span "[PERSON_NAME]" at bounding box center [46, 663] width 54 height 8
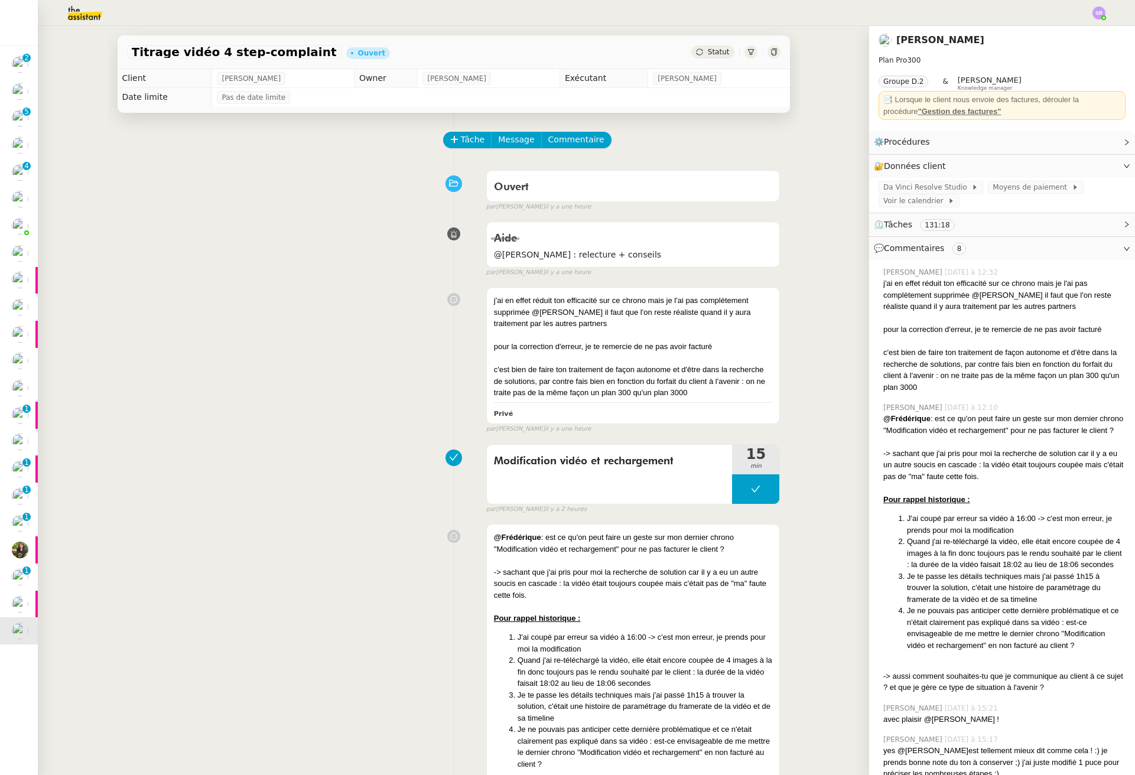
click at [370, 424] on div "j'ai en effet réduit ton efficacité sur ce chrono mais je l'ai pas complètement…" at bounding box center [453, 358] width 653 height 152
click at [310, 400] on div "j'ai en effet réduit ton efficacité sur ce chrono mais je l'ai pas complètement…" at bounding box center [453, 358] width 653 height 152
click at [574, 143] on span "Commentaire" at bounding box center [576, 140] width 56 height 14
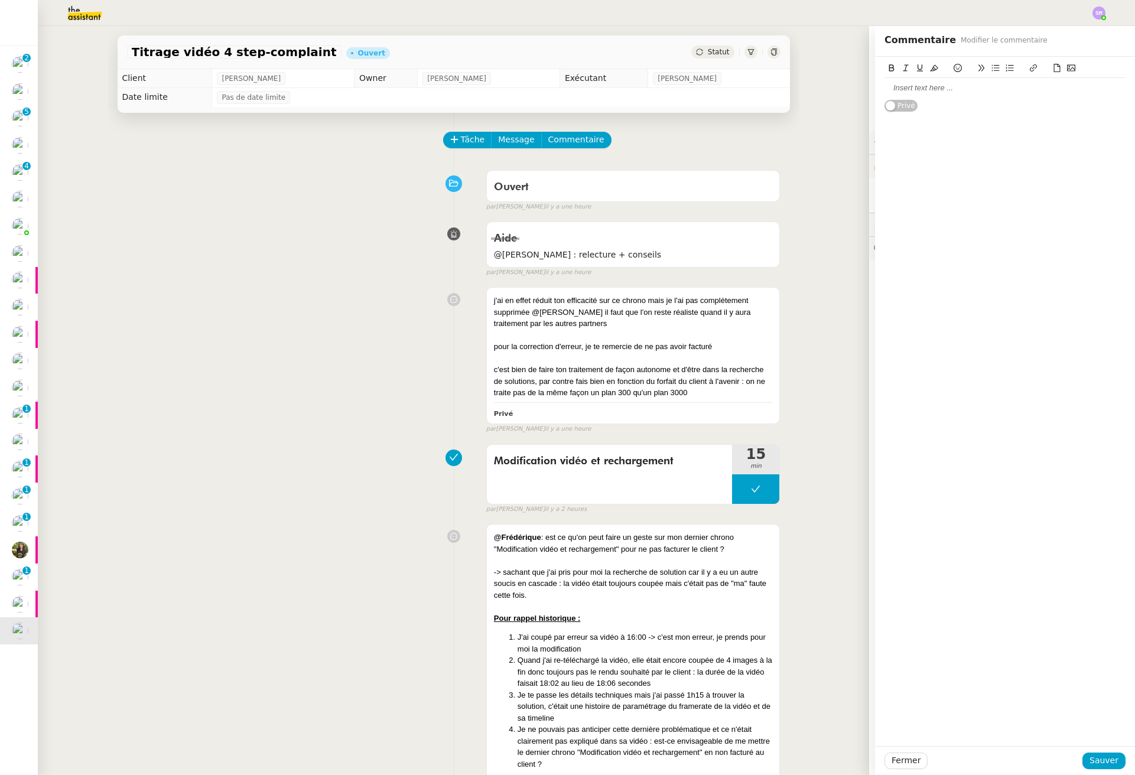
click at [1011, 89] on div at bounding box center [1004, 88] width 241 height 11
click at [930, 103] on div "Je me rends bnien compte en effet" at bounding box center [1004, 99] width 241 height 11
drag, startPoint x: 926, startPoint y: 102, endPoint x: 931, endPoint y: 102, distance: 5.9
click at [926, 102] on div "Je me rends bnien compte en effet" at bounding box center [1004, 99] width 241 height 11
click at [1008, 110] on div "OK merci beaucoup @[PERSON_NAME] :) Je me rends bien compte en effet Privé" at bounding box center [1004, 90] width 241 height 67
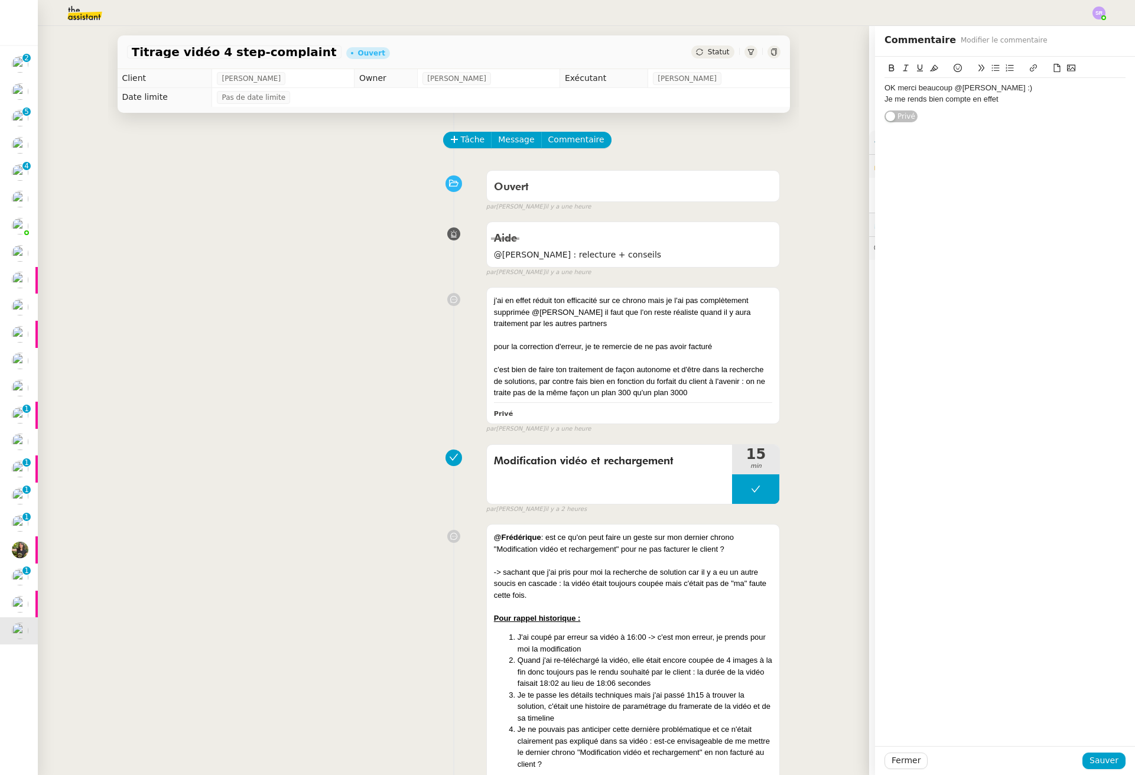
click at [1042, 103] on div "Je me rends bien compte en effet" at bounding box center [1004, 99] width 241 height 11
drag, startPoint x: 1007, startPoint y: 88, endPoint x: 1024, endPoint y: 93, distance: 17.9
click at [1007, 89] on div "OK merci beaucoup @[PERSON_NAME] :)" at bounding box center [1004, 88] width 241 height 11
click at [1062, 121] on div "Je me rends bien compte en effet - je voulais juste pas qu'il ne souhaite plus …" at bounding box center [1004, 116] width 241 height 22
click at [1021, 137] on div "Je me rends bien compte en effet - je voulais juste pas qu'il ne souhaite plus …" at bounding box center [1004, 121] width 241 height 32
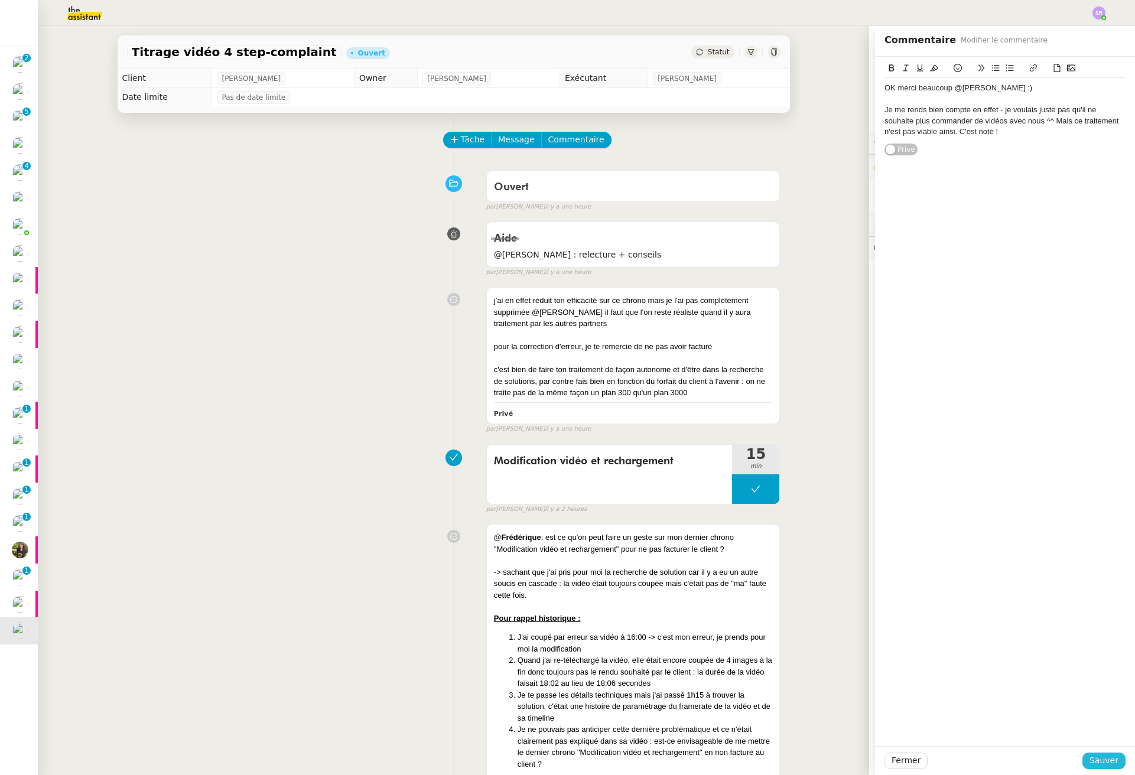
click at [1093, 766] on span "Sauver" at bounding box center [1103, 761] width 29 height 14
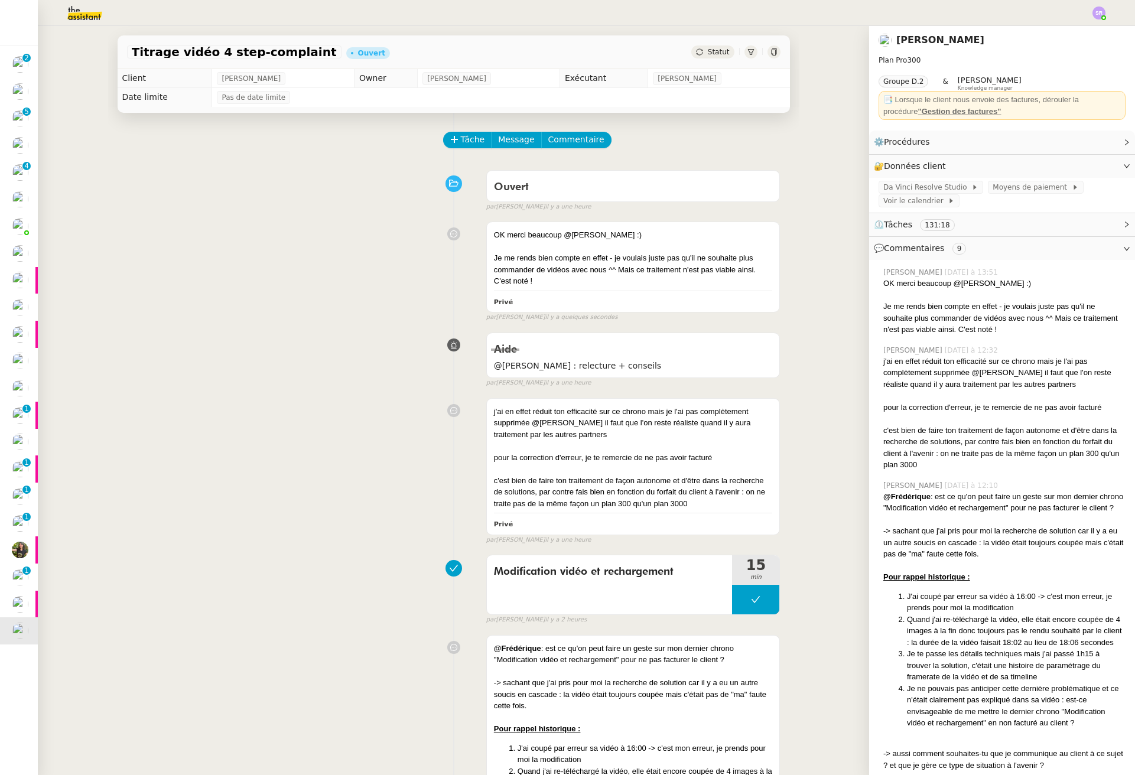
click at [380, 513] on div "j'ai en effet réduit ton efficacité sur ce chrono mais je l'ai pas complètement…" at bounding box center [453, 469] width 653 height 152
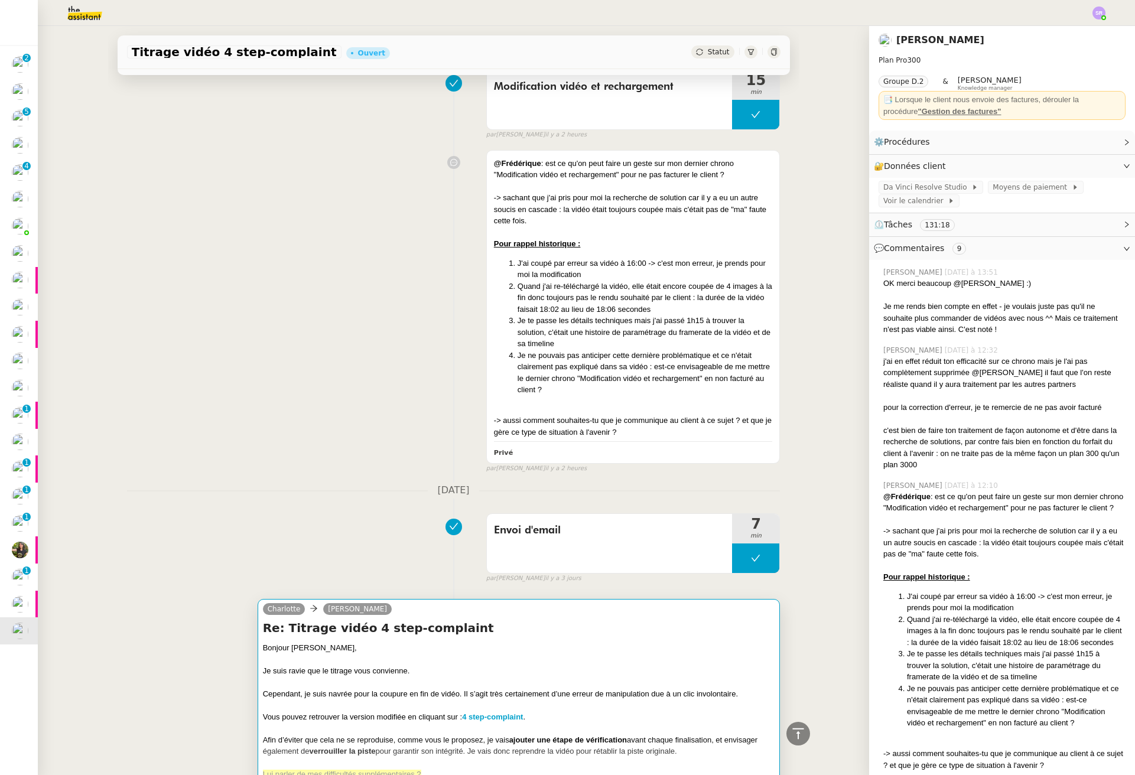
scroll to position [687, 0]
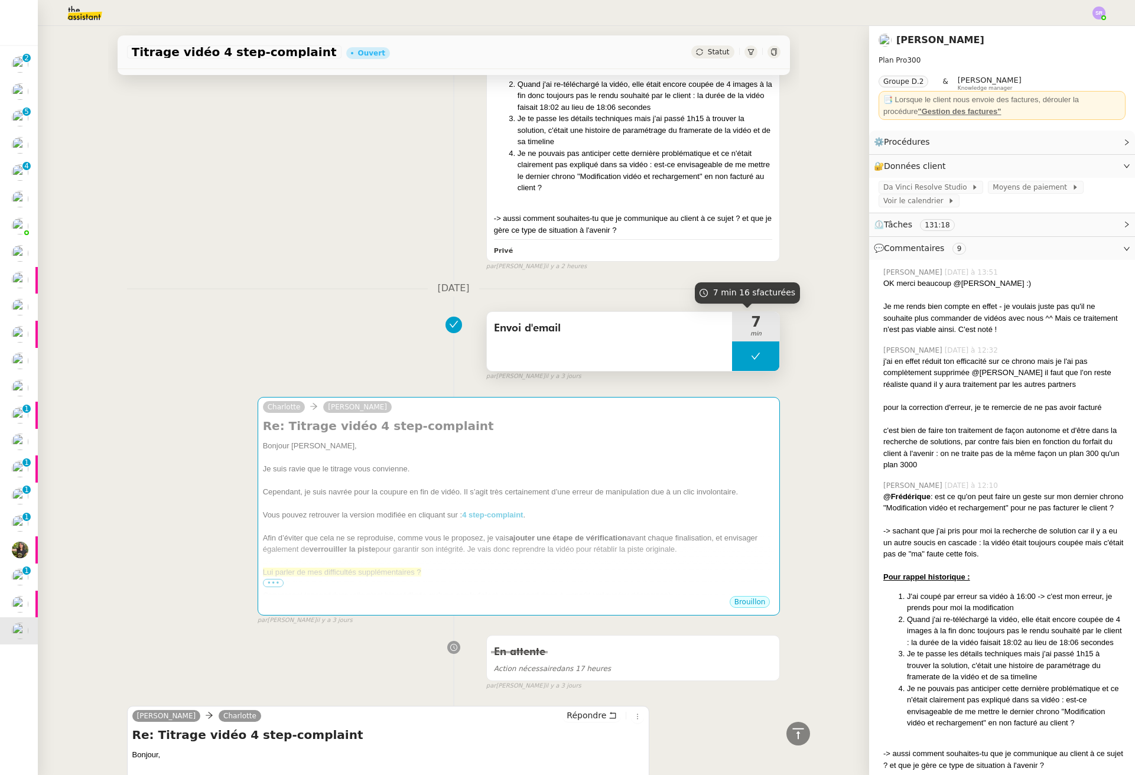
click at [751, 356] on icon at bounding box center [755, 355] width 9 height 9
drag, startPoint x: 729, startPoint y: 359, endPoint x: 724, endPoint y: 365, distance: 8.0
click at [739, 359] on icon at bounding box center [743, 355] width 9 height 9
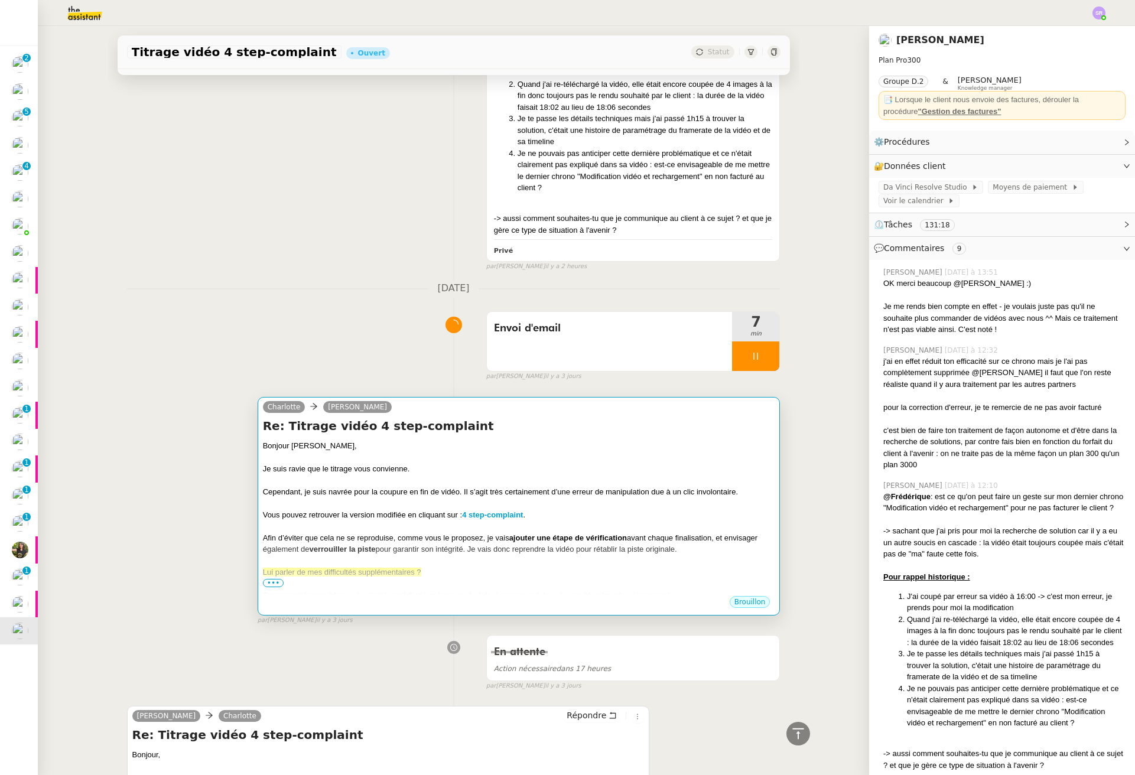
click at [639, 481] on div at bounding box center [519, 480] width 512 height 12
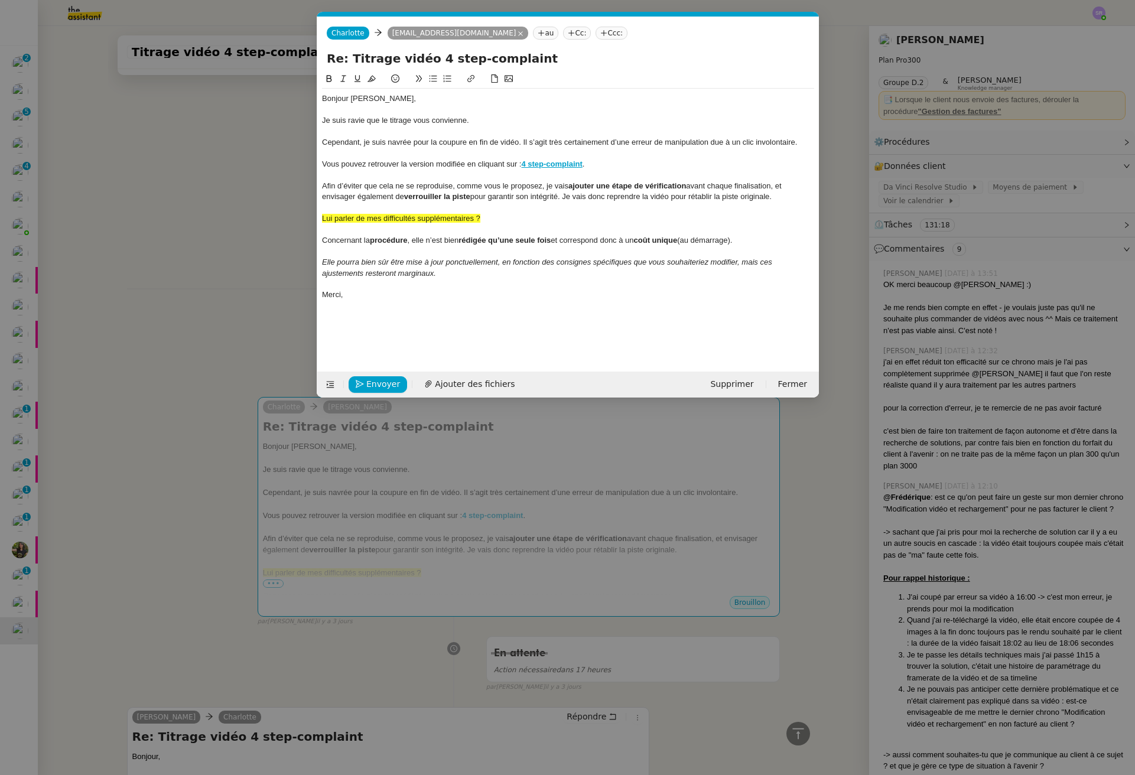
scroll to position [0, 25]
click at [483, 213] on div "Lui parler de mes difficultés supplémentaires ?" at bounding box center [568, 218] width 492 height 11
drag, startPoint x: 498, startPoint y: 217, endPoint x: 318, endPoint y: 216, distance: 180.2
click at [318, 216] on nz-spin "Bonjour [PERSON_NAME], Je suis ravie que le titrage vous convienne. Cependant, …" at bounding box center [567, 215] width 501 height 286
click at [437, 178] on div at bounding box center [568, 175] width 492 height 11
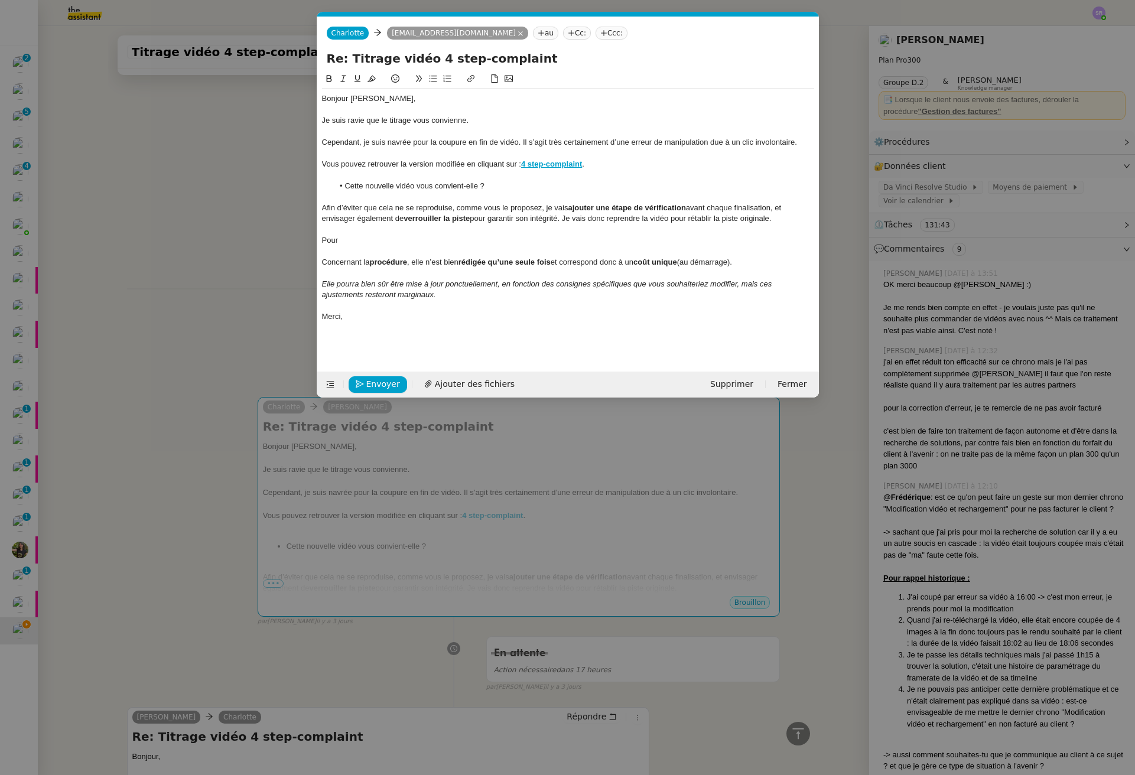
drag, startPoint x: 448, startPoint y: 182, endPoint x: 452, endPoint y: 187, distance: 6.7
click at [448, 181] on li "Cette nouvelle vidéo vous convient-elle ?" at bounding box center [573, 186] width 481 height 11
click at [427, 235] on div "Pour" at bounding box center [568, 240] width 492 height 11
drag, startPoint x: 398, startPoint y: 243, endPoint x: 413, endPoint y: 240, distance: 15.6
click at [398, 242] on div "Pour" at bounding box center [568, 240] width 492 height 11
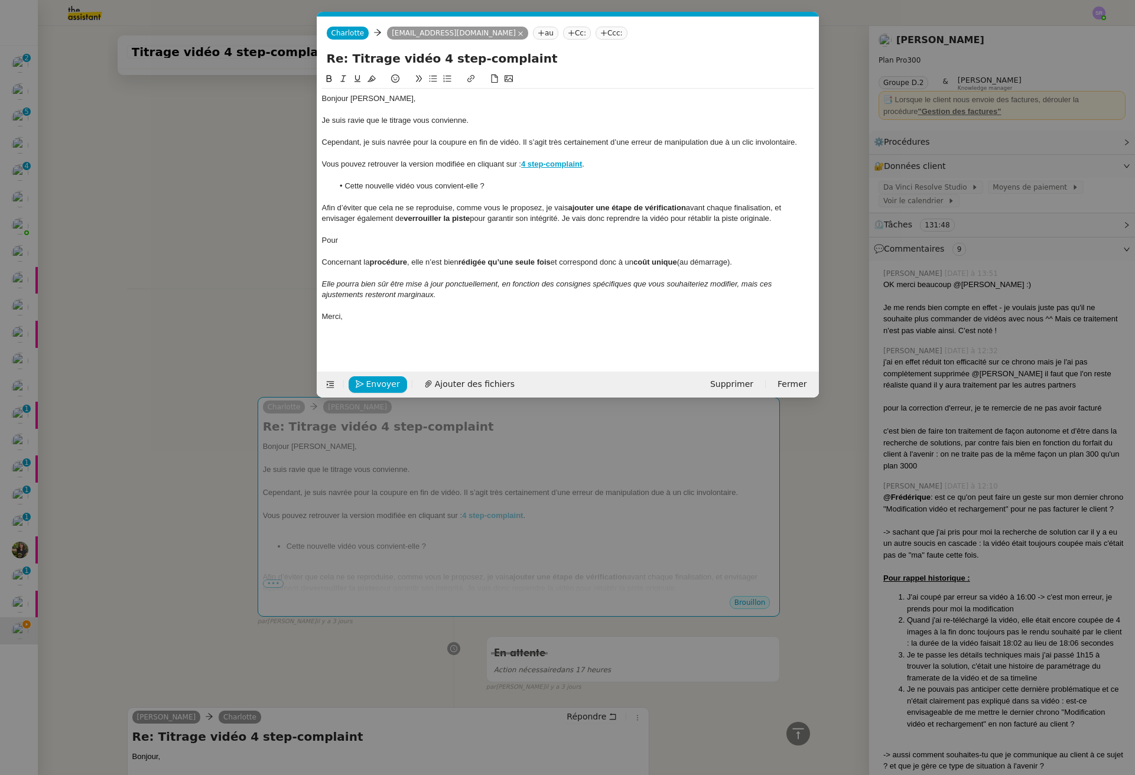
click at [357, 185] on li "Cette nouvelle vidéo vous convient-elle ?" at bounding box center [573, 186] width 481 height 11
click at [389, 235] on div "Pour" at bounding box center [568, 240] width 492 height 11
click at [367, 236] on div "Pour" at bounding box center [568, 240] width 492 height 11
click at [208, 248] on nz-modal-container "Service TA - VOYAGE - PROPOSITION GLOBALE A utiliser dans le cadre de propositi…" at bounding box center [567, 387] width 1135 height 775
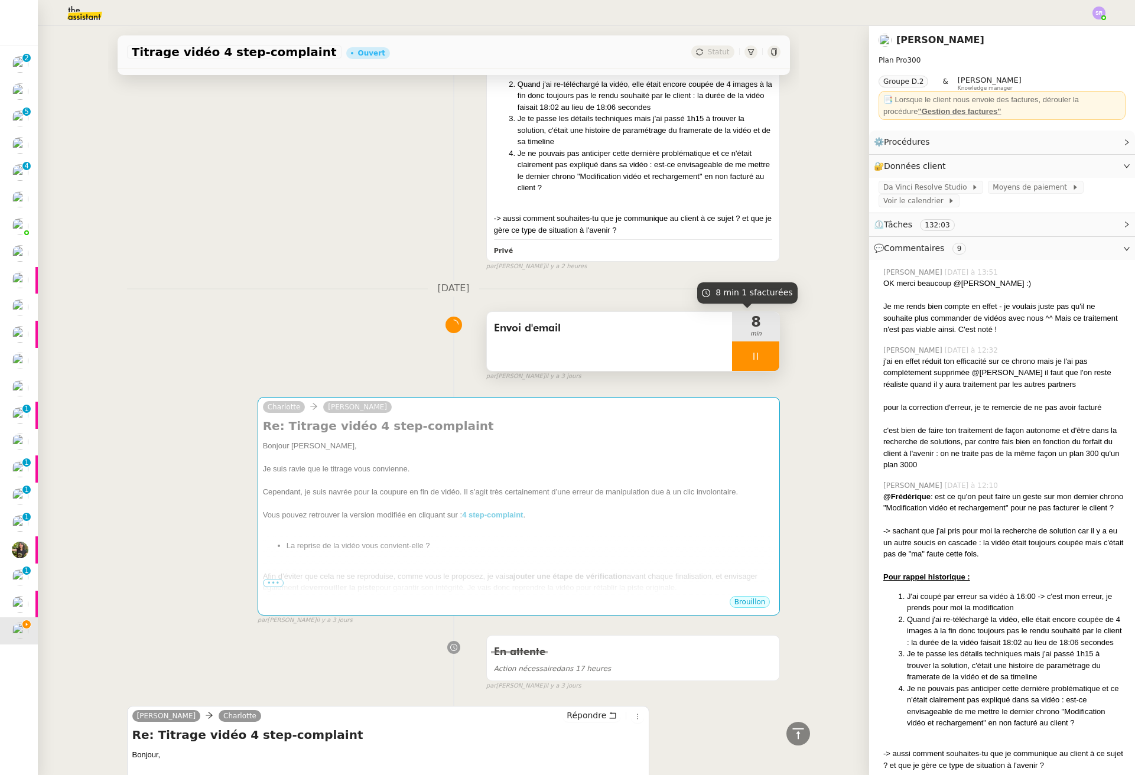
click at [757, 350] on div at bounding box center [755, 356] width 47 height 30
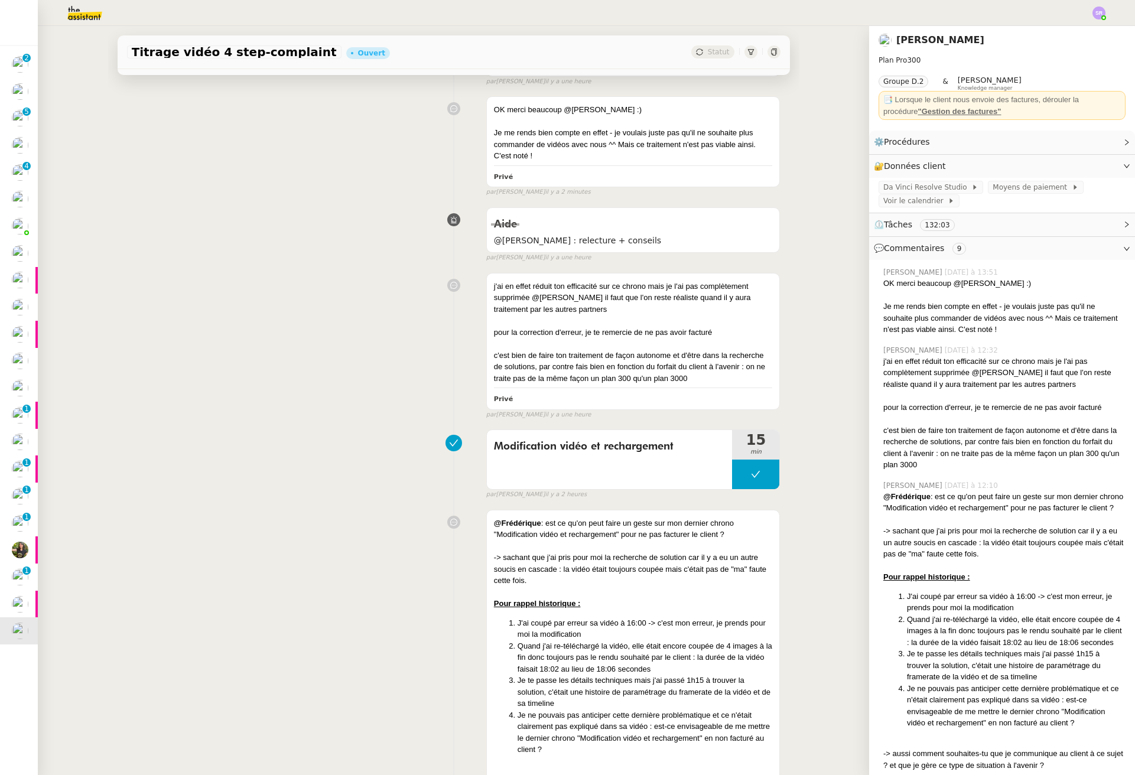
scroll to position [0, 0]
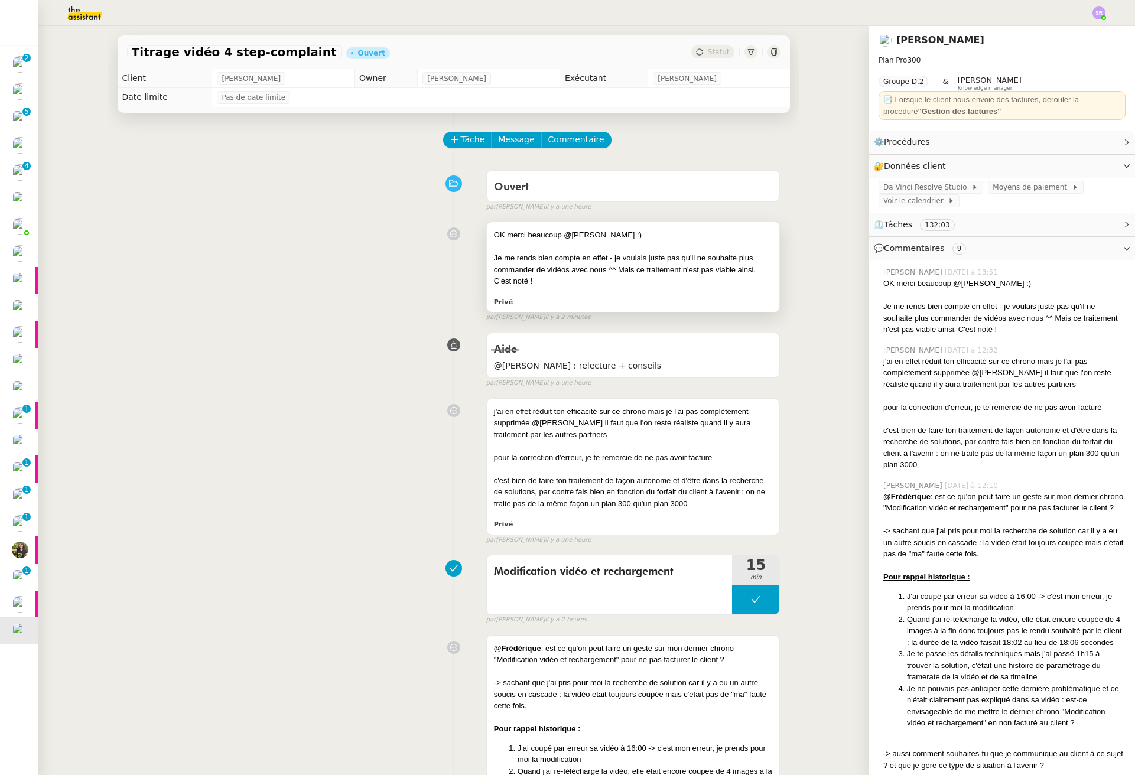
click at [708, 279] on div "Je me rends bien compte en effet - je voulais juste pas qu'il ne souhaite plus …" at bounding box center [633, 269] width 279 height 35
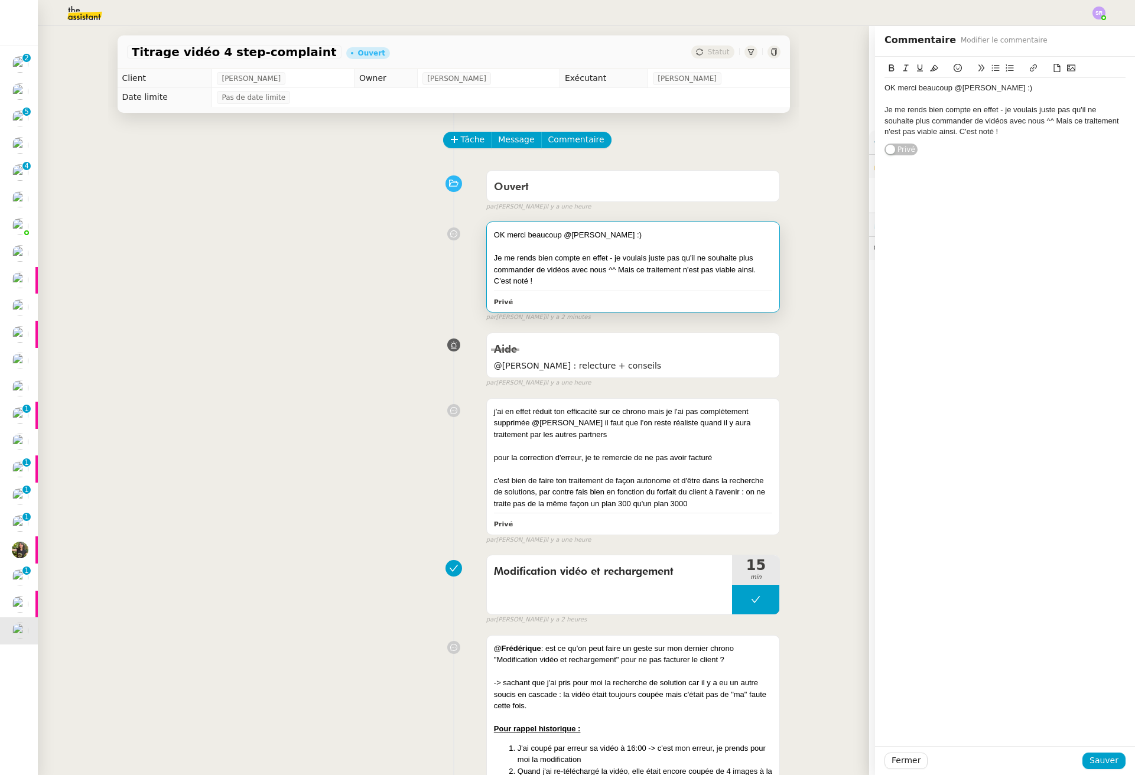
click at [954, 73] on button at bounding box center [957, 68] width 14 height 14
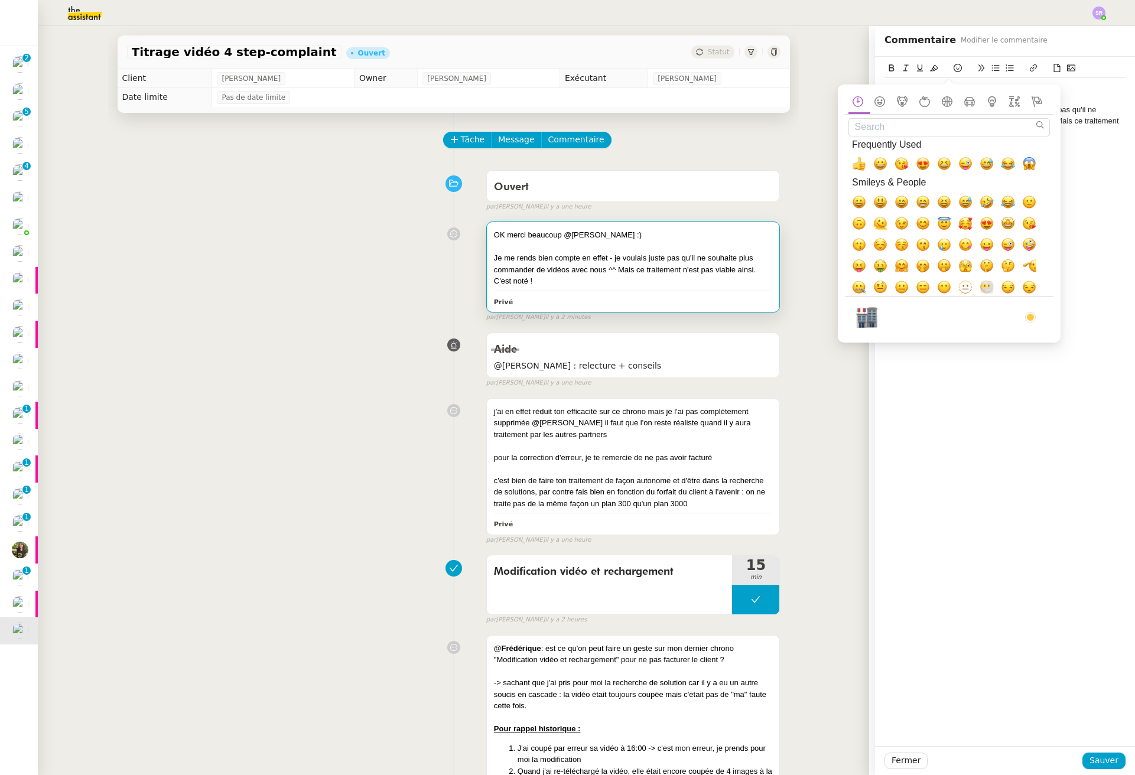
click at [969, 131] on input "Search" at bounding box center [948, 127] width 201 height 18
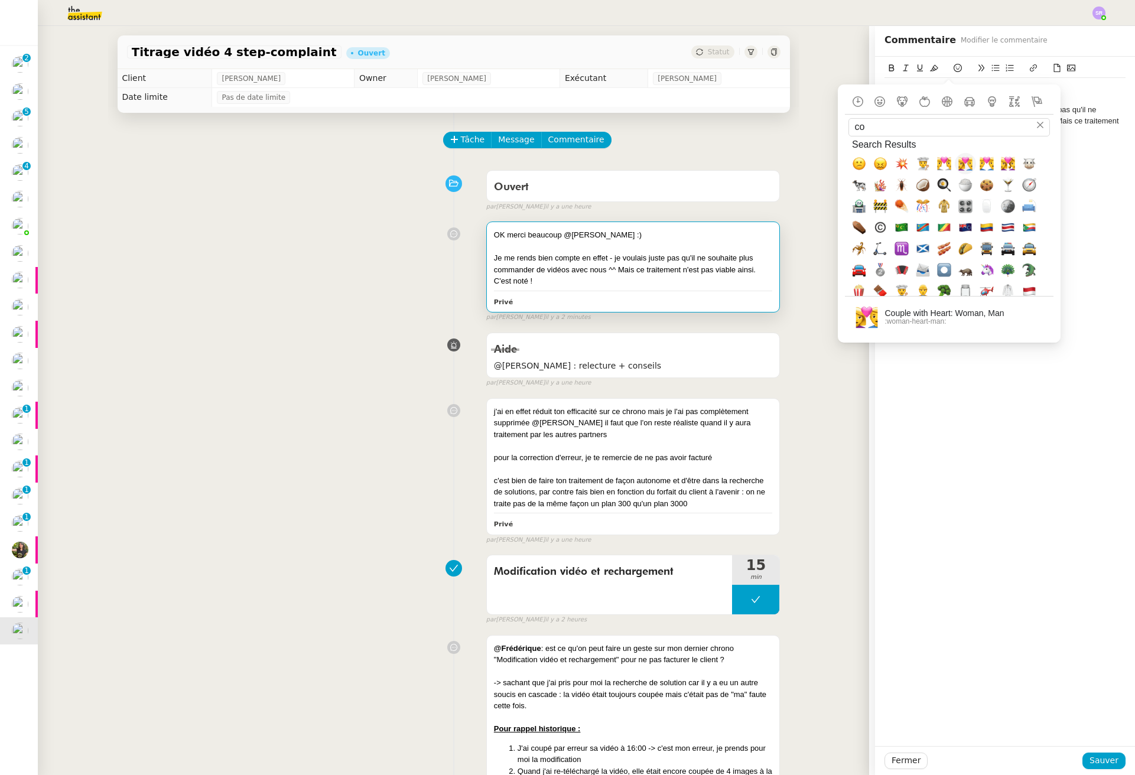
type input "c"
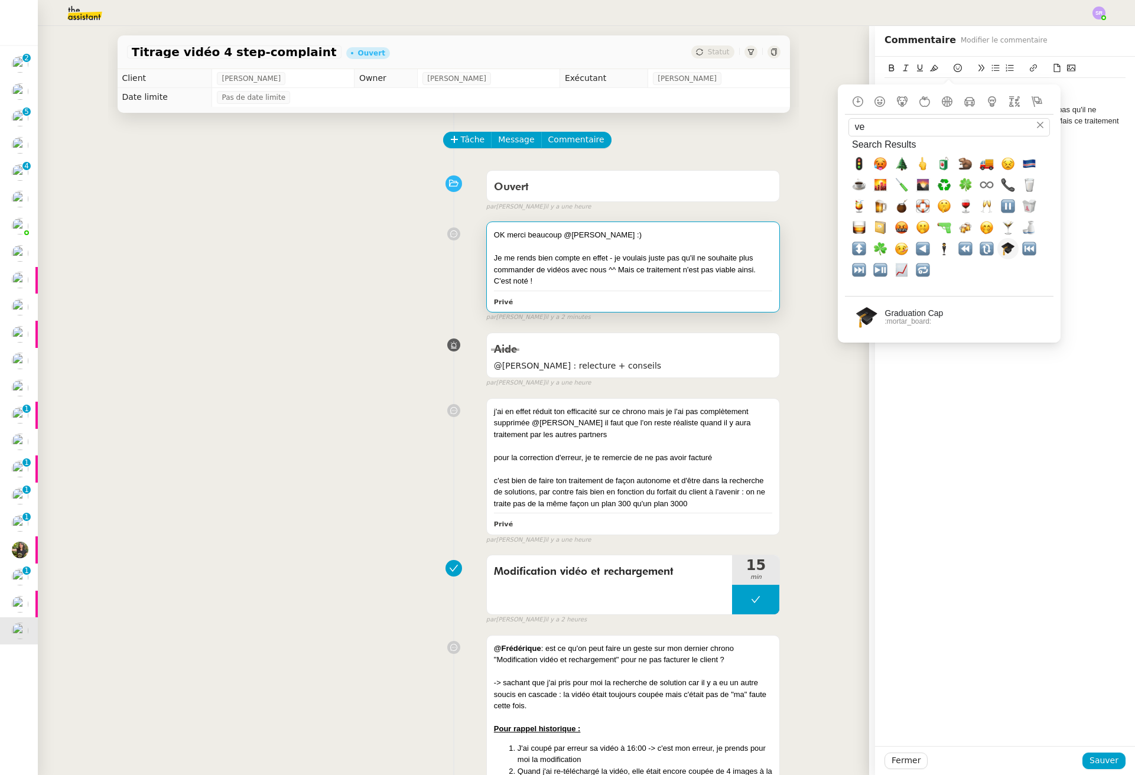
type input "v"
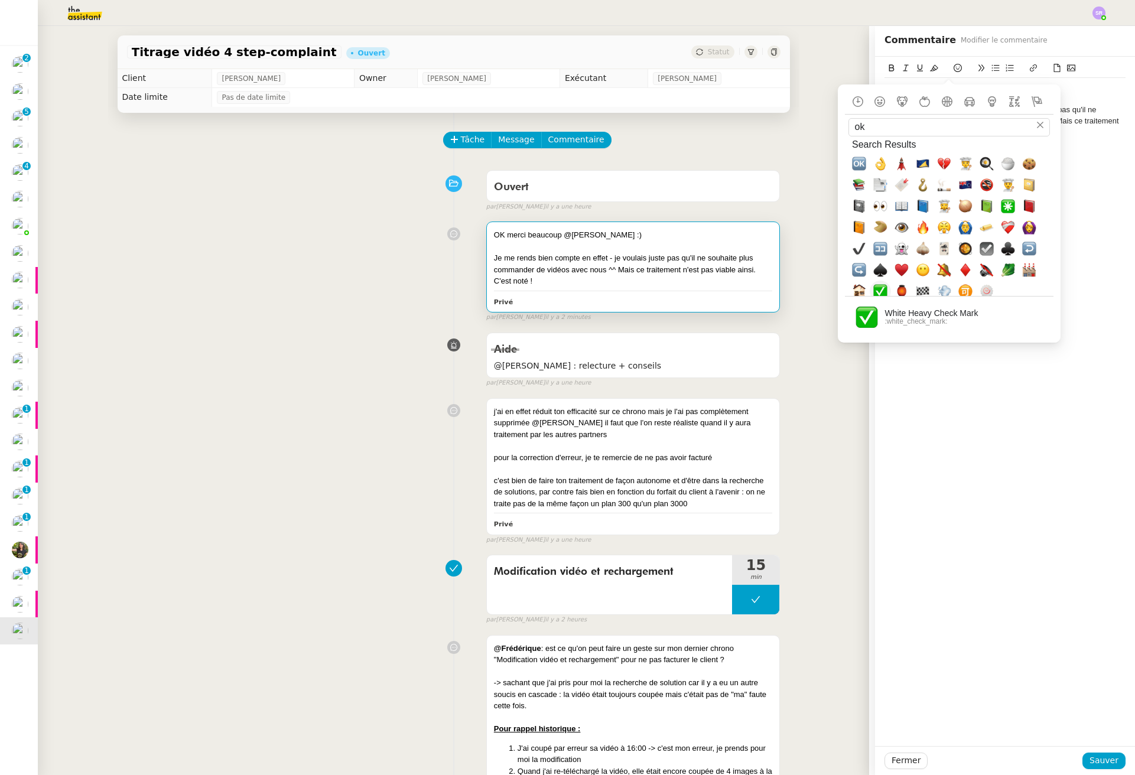
type input "ok"
click at [881, 288] on span "✅, white_check_mark" at bounding box center [880, 291] width 14 height 14
click at [1100, 751] on div "Fermer Sauver" at bounding box center [1005, 760] width 260 height 29
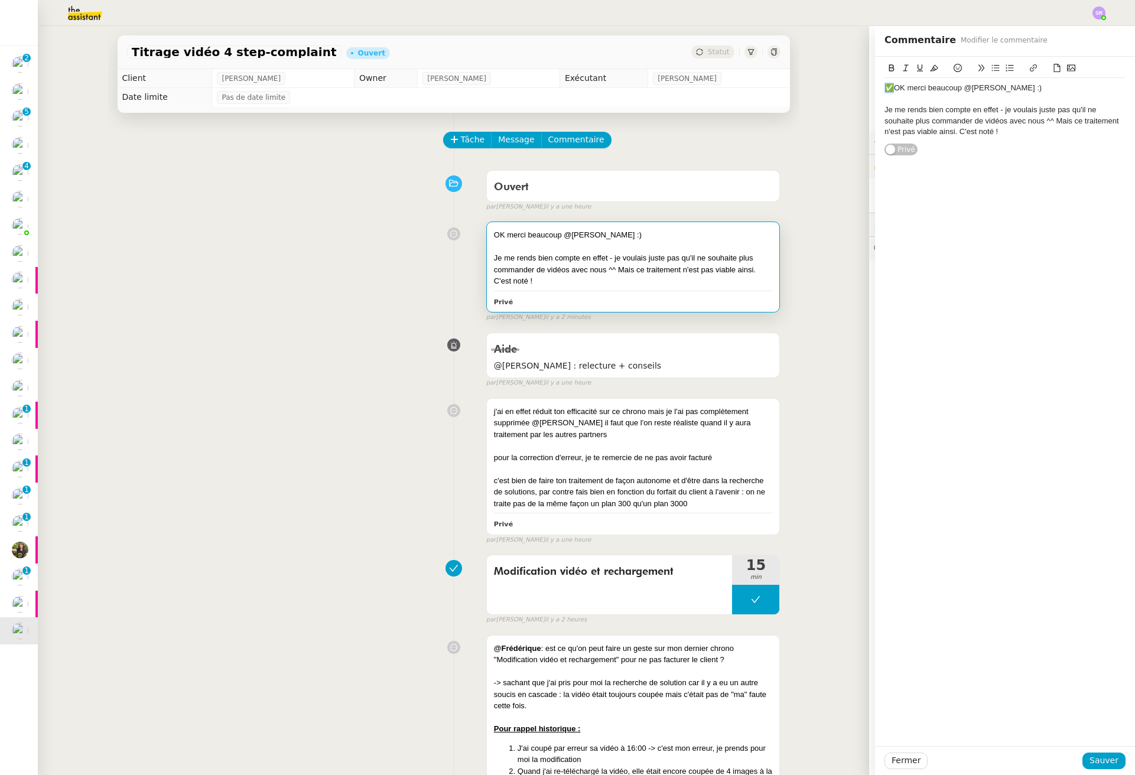
drag, startPoint x: 884, startPoint y: 88, endPoint x: 872, endPoint y: 86, distance: 11.4
click at [875, 86] on div "✅OK merci beaucoup @[PERSON_NAME] :) Je me rends bien compte en effet - je voul…" at bounding box center [1005, 106] width 260 height 99
click at [1035, 133] on div "Je me rends bien compte en effet - je voulais juste pas qu'il ne souhaite plus …" at bounding box center [1004, 121] width 241 height 32
click at [1089, 762] on span "Sauver" at bounding box center [1103, 761] width 29 height 14
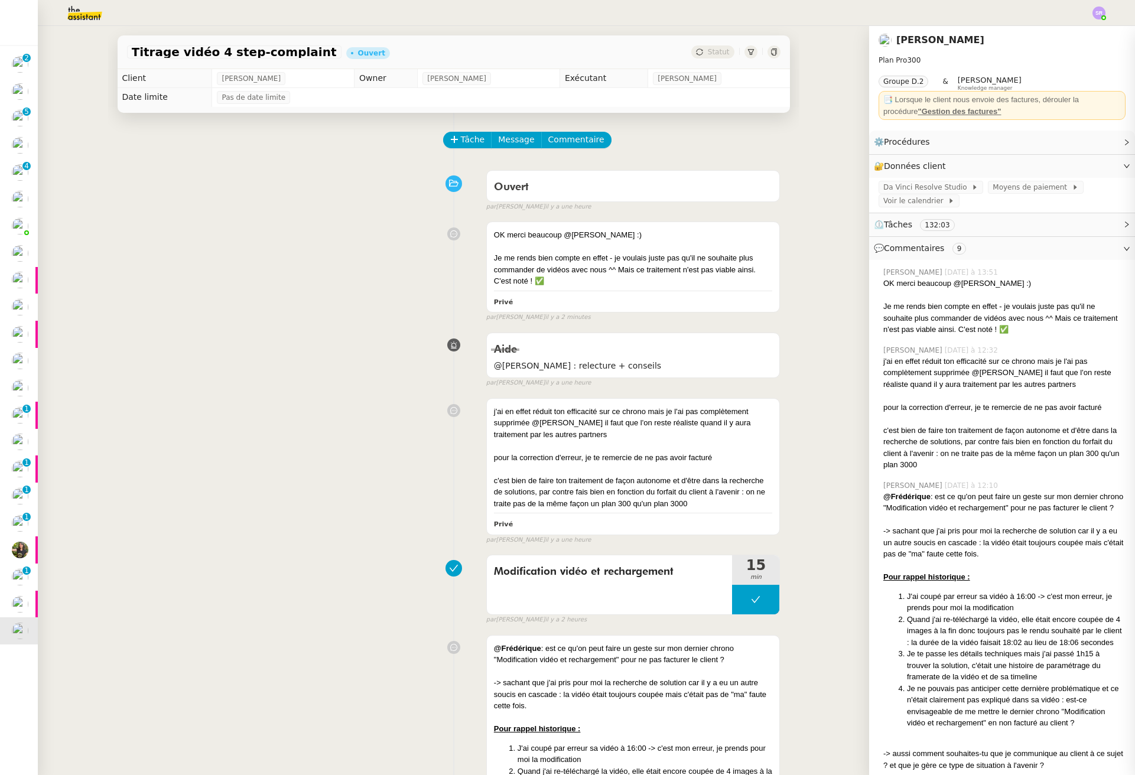
click at [381, 343] on div "Aide @[PERSON_NAME] : relecture + conseils false par [PERSON_NAME] il y a une h…" at bounding box center [453, 357] width 653 height 61
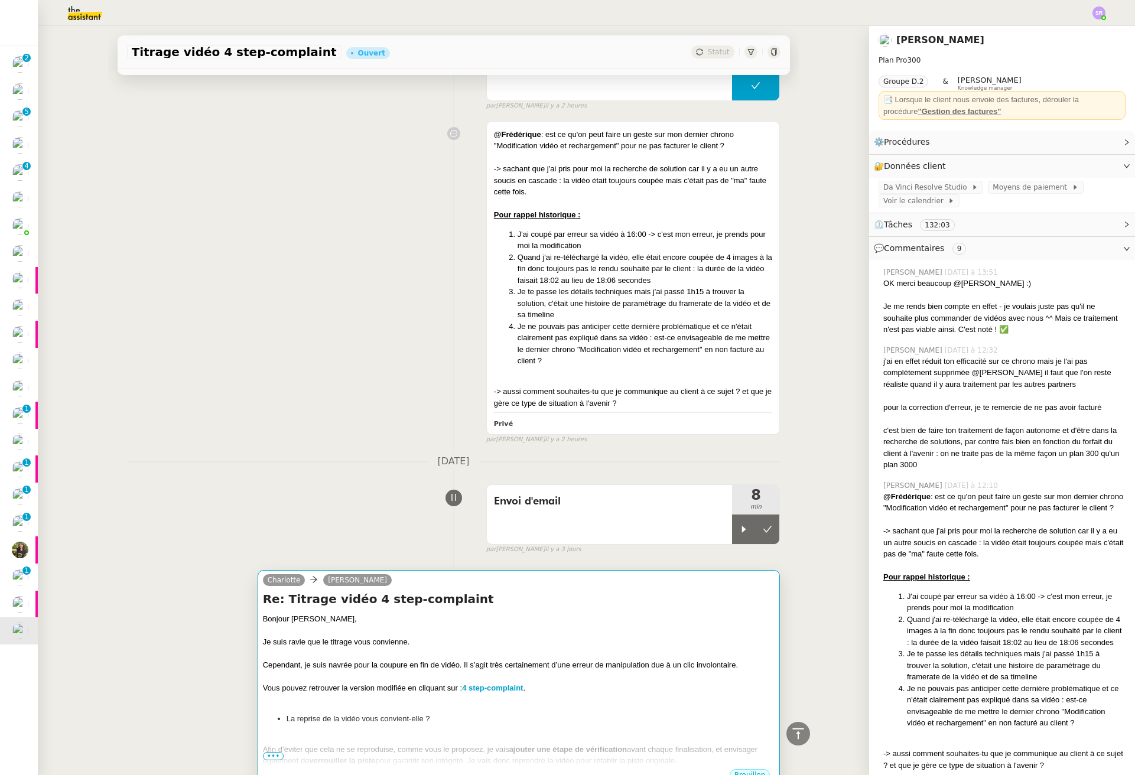
scroll to position [722, 0]
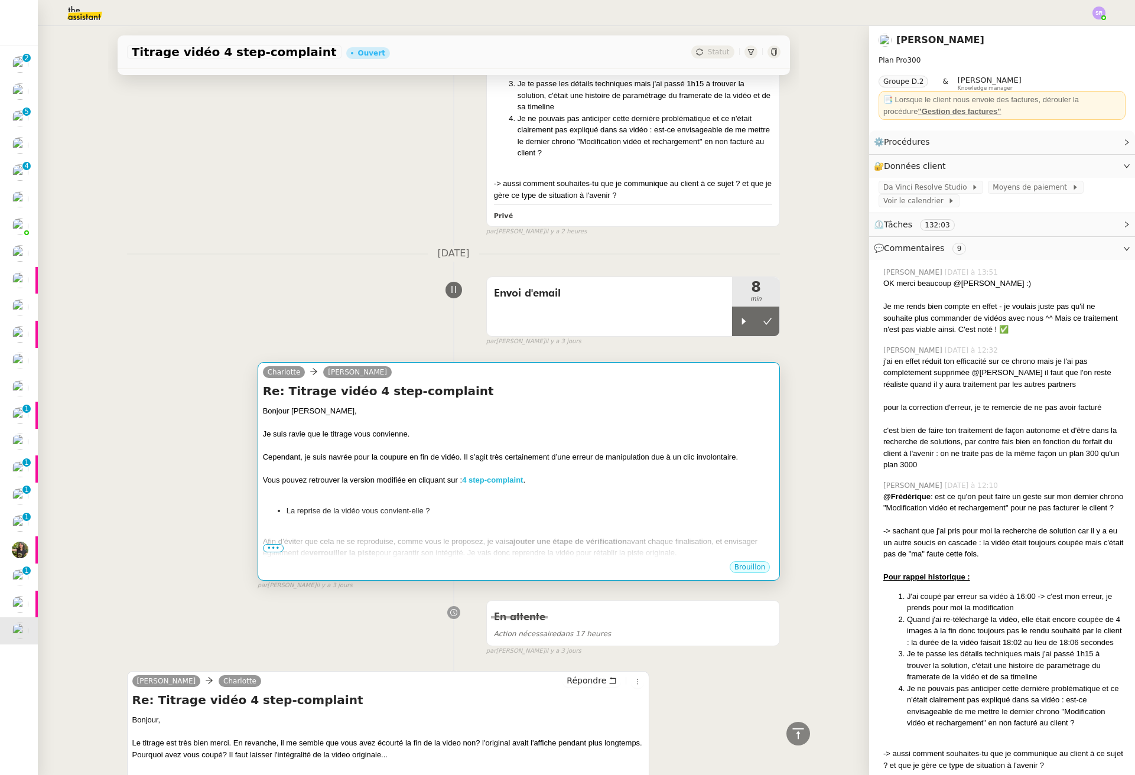
click at [479, 479] on strong "4 step-complaint" at bounding box center [492, 479] width 61 height 9
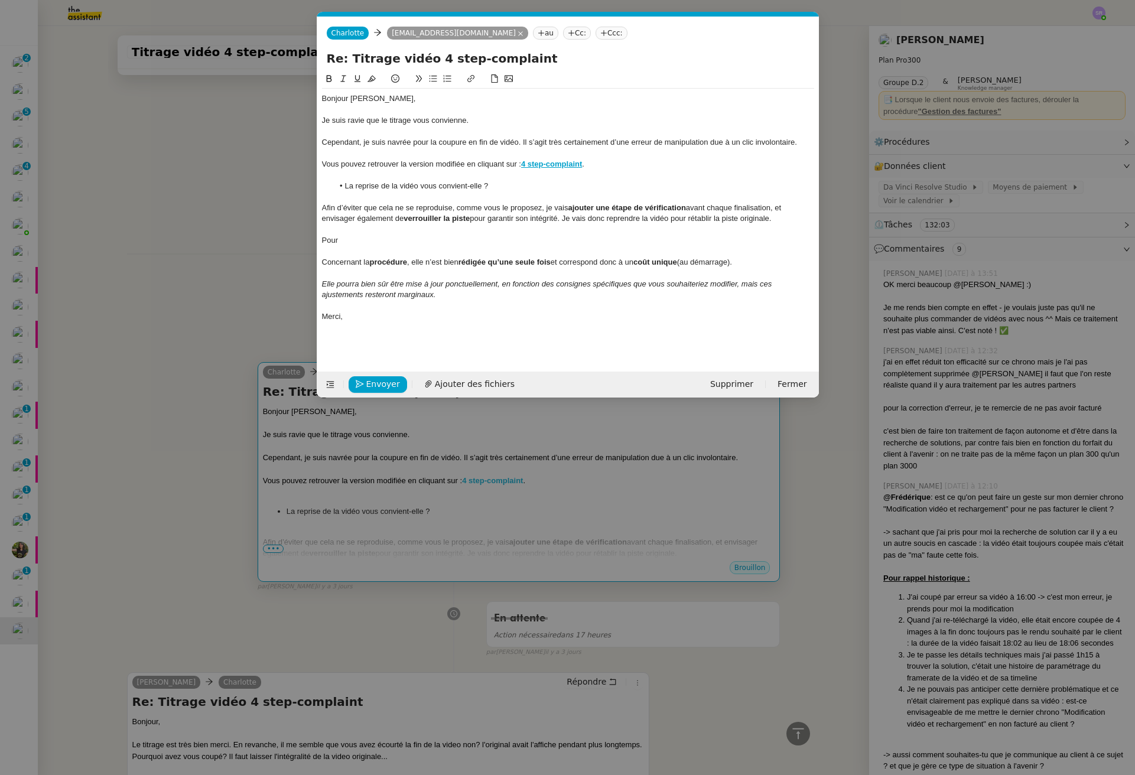
scroll to position [0, 25]
click at [233, 190] on nz-modal-container "Service TA - VOYAGE - PROPOSITION GLOBALE A utiliser dans le cadre de propositi…" at bounding box center [567, 387] width 1135 height 775
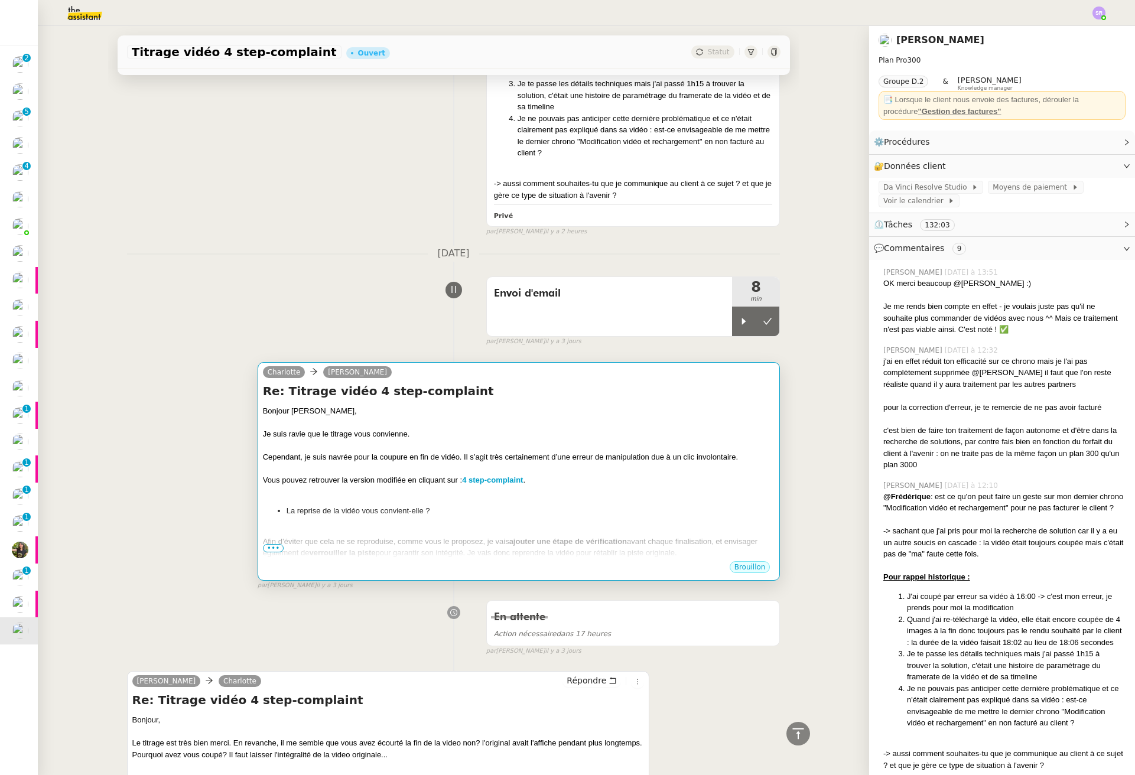
click at [479, 472] on div at bounding box center [519, 468] width 512 height 12
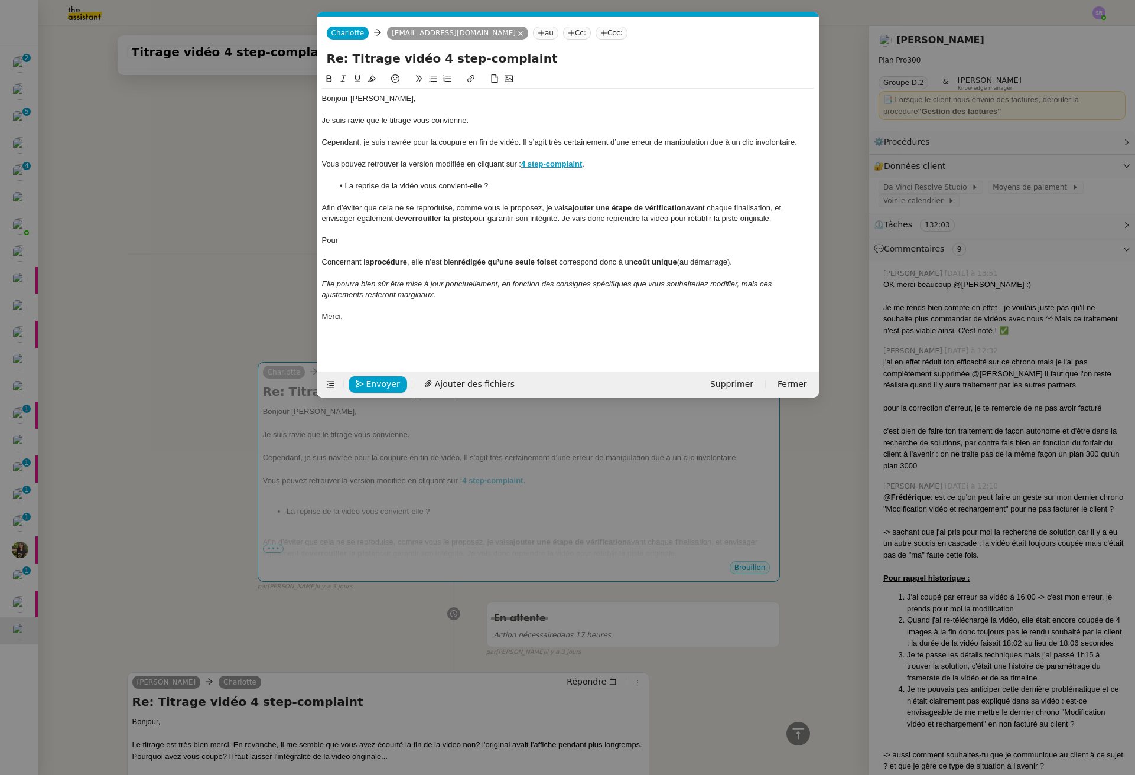
click at [393, 240] on div "Pour" at bounding box center [568, 240] width 492 height 11
drag, startPoint x: 393, startPoint y: 242, endPoint x: 266, endPoint y: 238, distance: 127.0
click at [266, 238] on nz-modal-container "Service TA - VOYAGE - PROPOSITION GLOBALE A utiliser dans le cadre de propositi…" at bounding box center [567, 387] width 1135 height 775
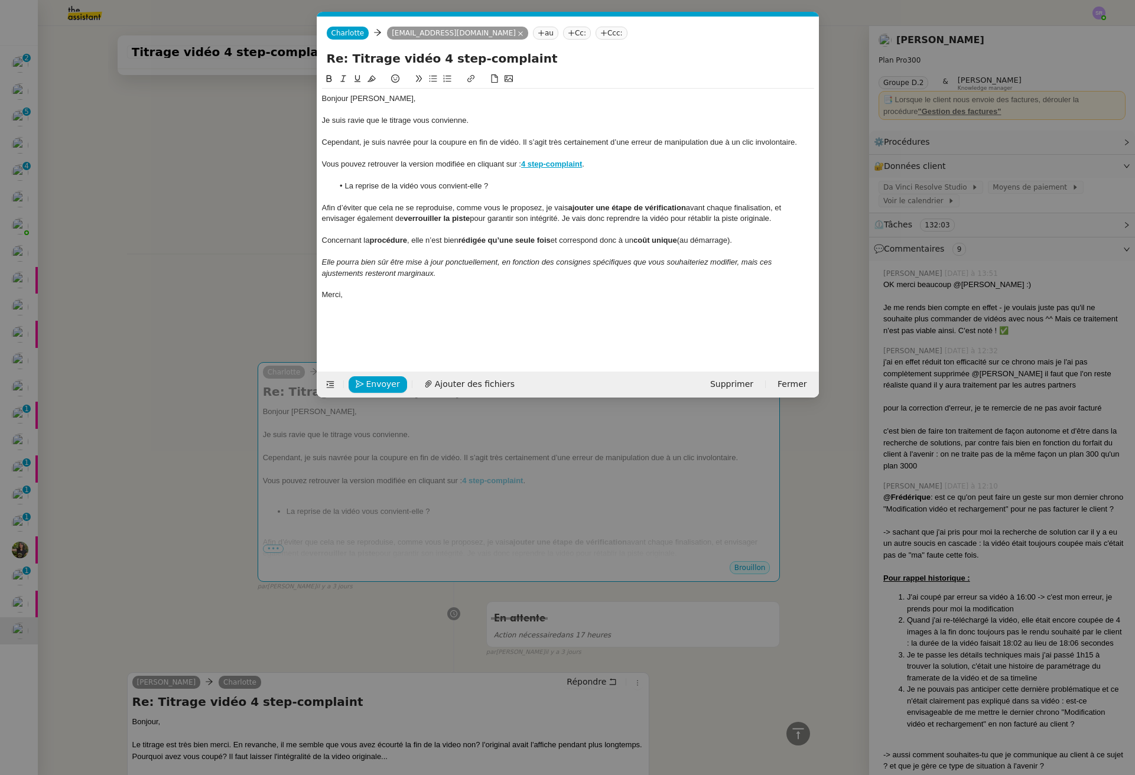
drag, startPoint x: 182, startPoint y: 239, endPoint x: 196, endPoint y: 239, distance: 13.6
click at [183, 239] on nz-modal-container "Service TA - VOYAGE - PROPOSITION GLOBALE A utiliser dans le cadre de propositi…" at bounding box center [567, 387] width 1135 height 775
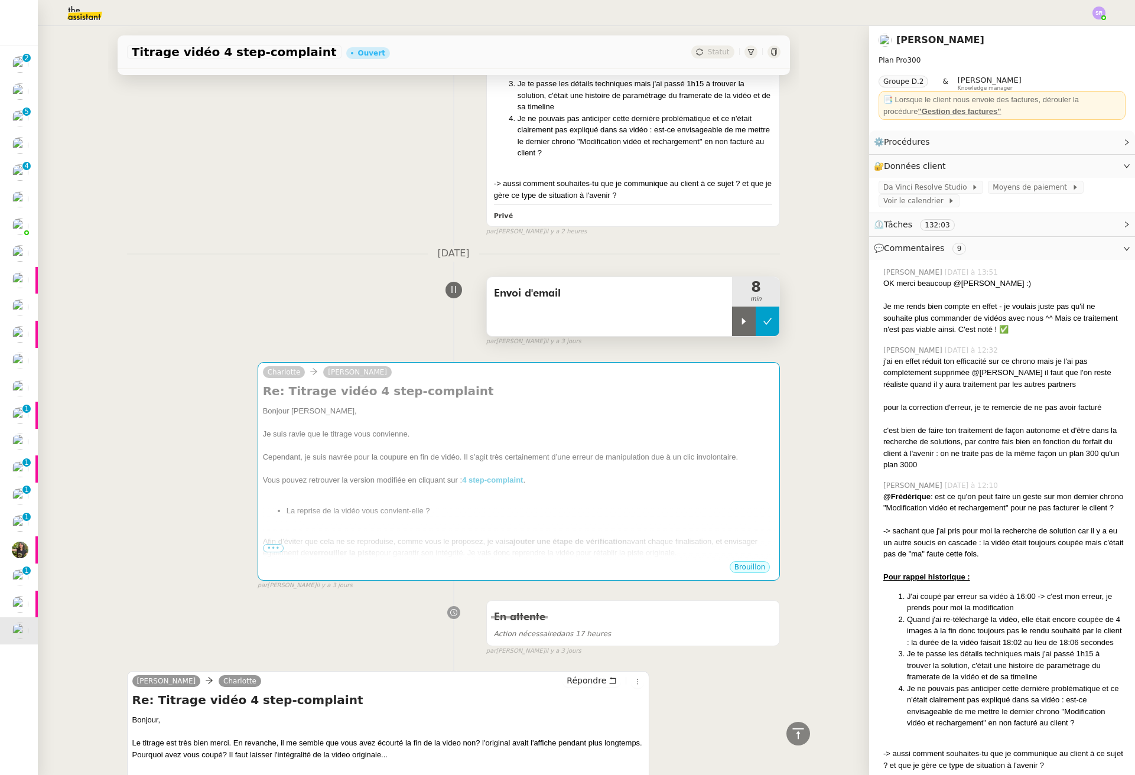
click at [755, 320] on button at bounding box center [767, 322] width 24 height 30
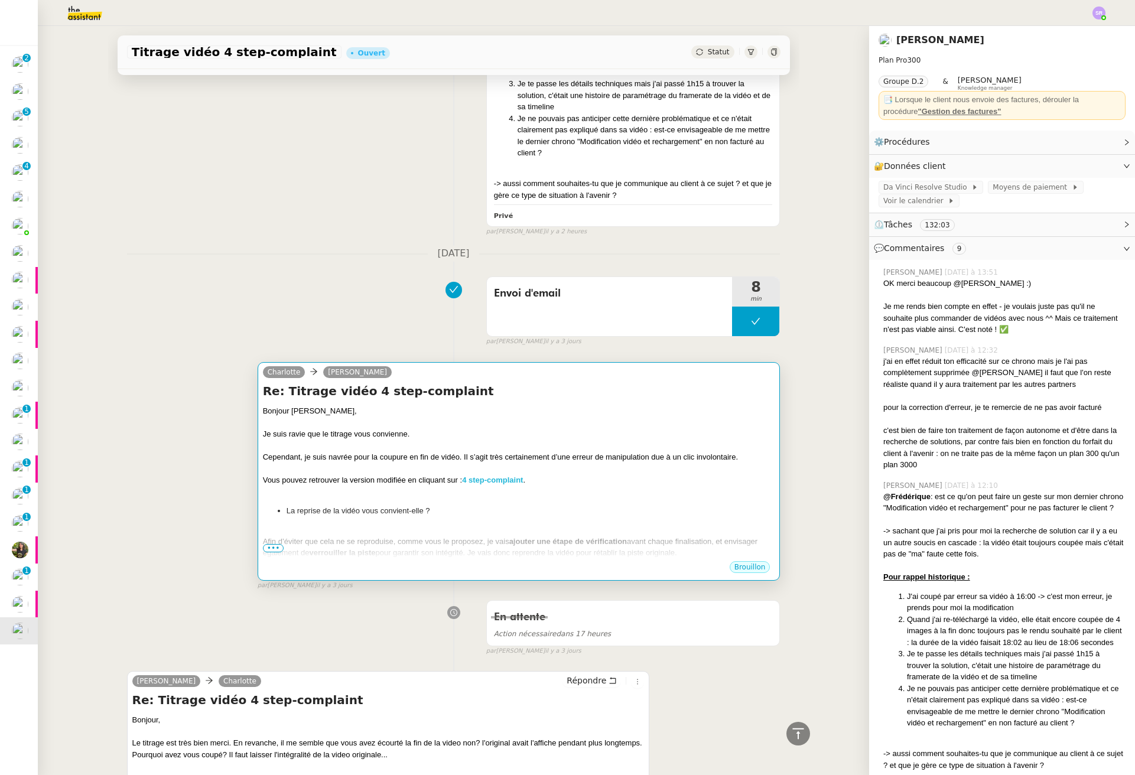
click at [474, 478] on strong "4 step-complaint" at bounding box center [492, 479] width 61 height 9
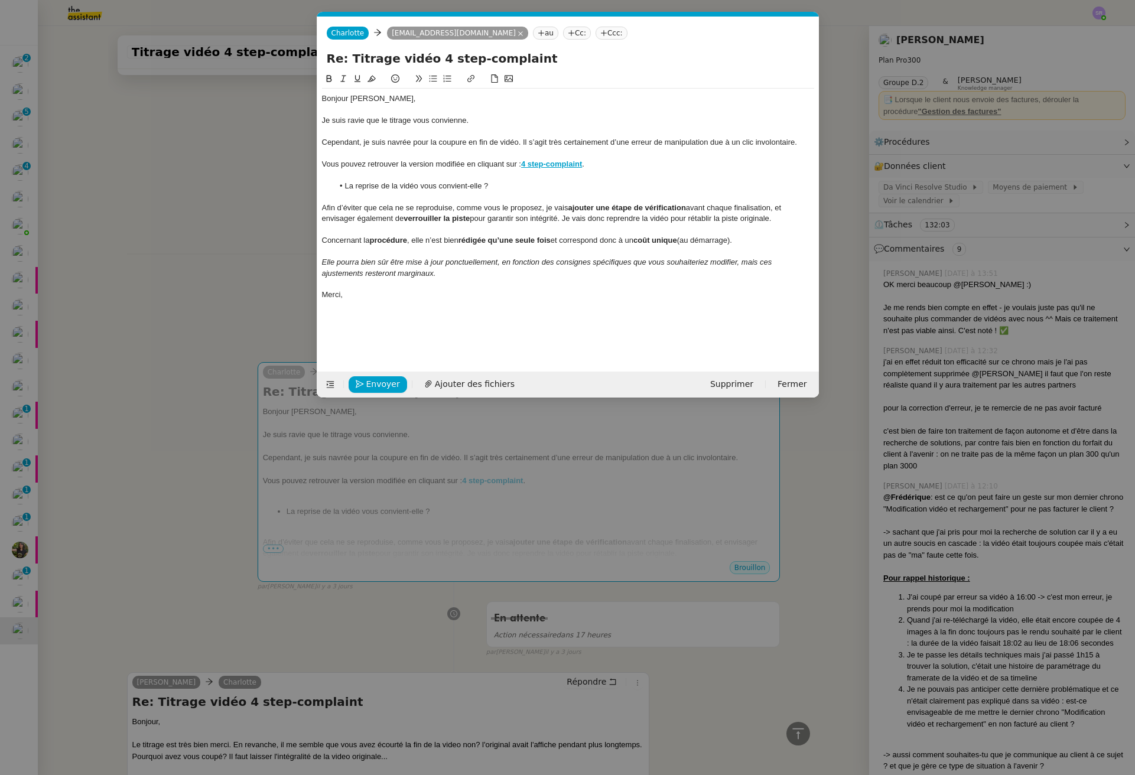
click at [572, 165] on strong "4 step-complaint" at bounding box center [551, 163] width 61 height 9
click at [592, 185] on link at bounding box center [579, 185] width 28 height 9
type input "[URL][DOMAIN_NAME]"
click at [647, 182] on link at bounding box center [640, 185] width 27 height 9
